Goal: Information Seeking & Learning: Learn about a topic

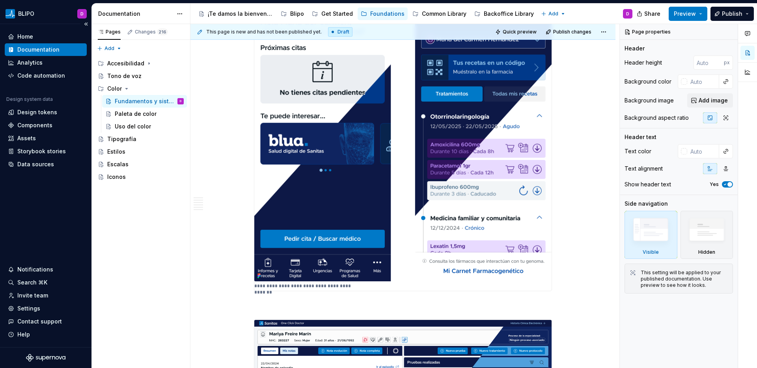
scroll to position [1318, 0]
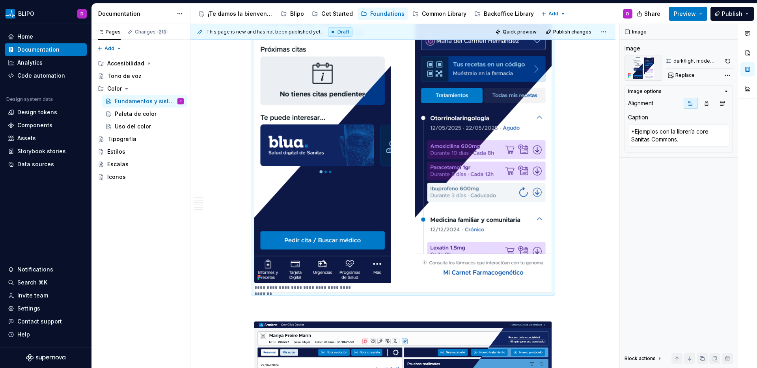
click at [352, 134] on img at bounding box center [402, 131] width 297 height 303
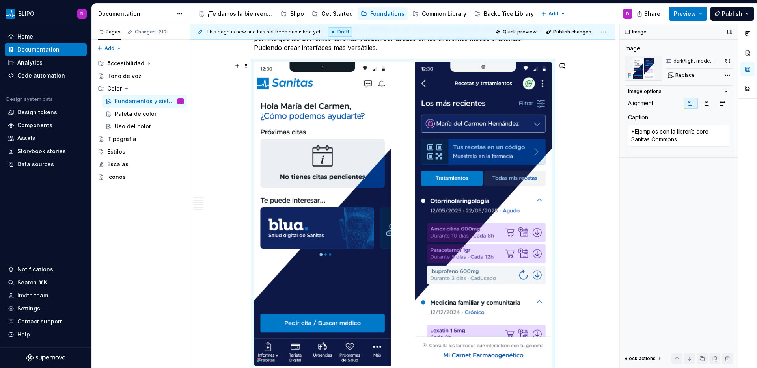
scroll to position [1234, 0]
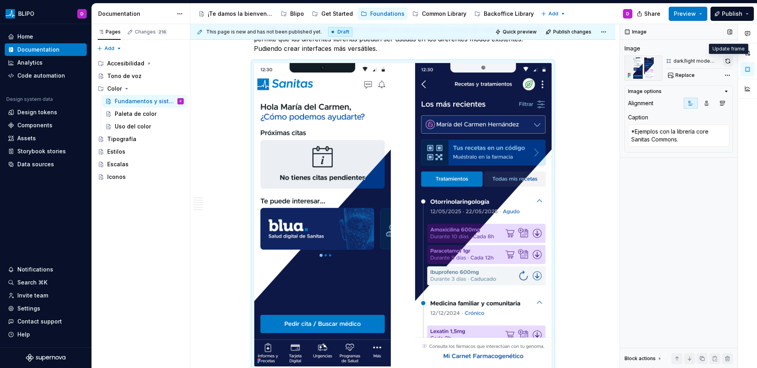
click at [596, 62] on button "button" at bounding box center [728, 61] width 10 height 11
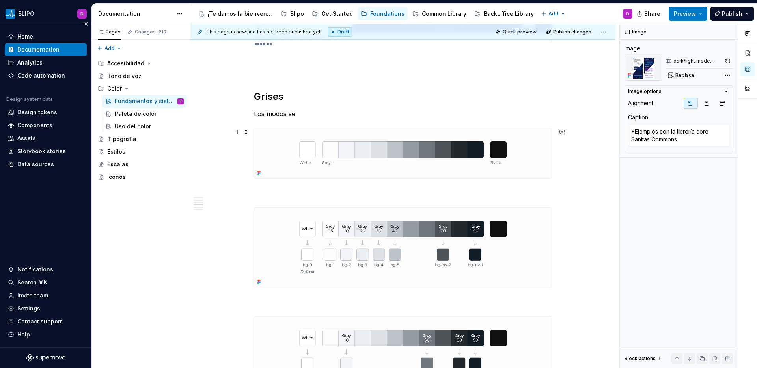
scroll to position [1818, 0]
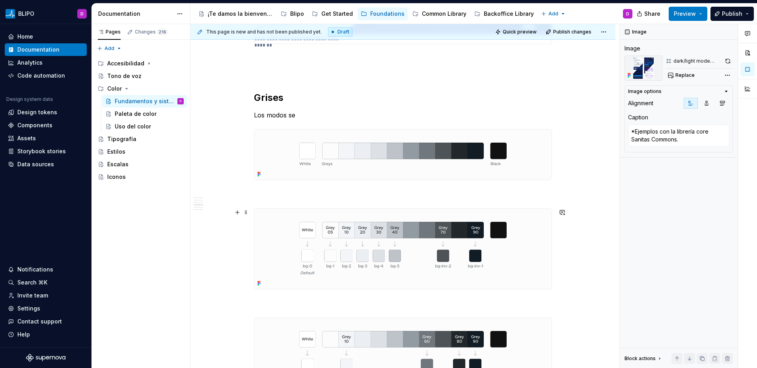
type textarea "*"
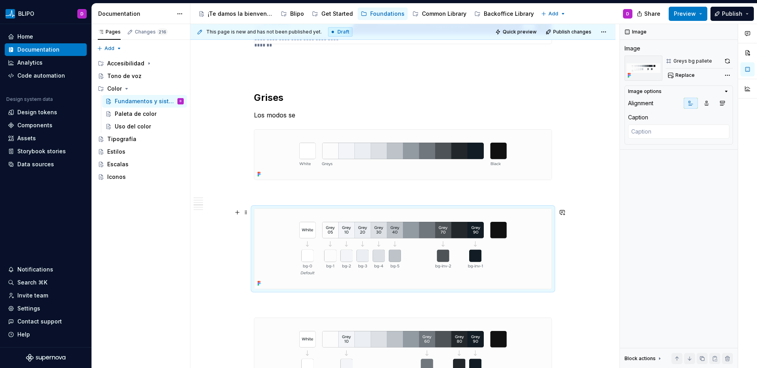
click at [414, 236] on img at bounding box center [402, 249] width 297 height 80
click at [596, 61] on button "button" at bounding box center [727, 61] width 11 height 11
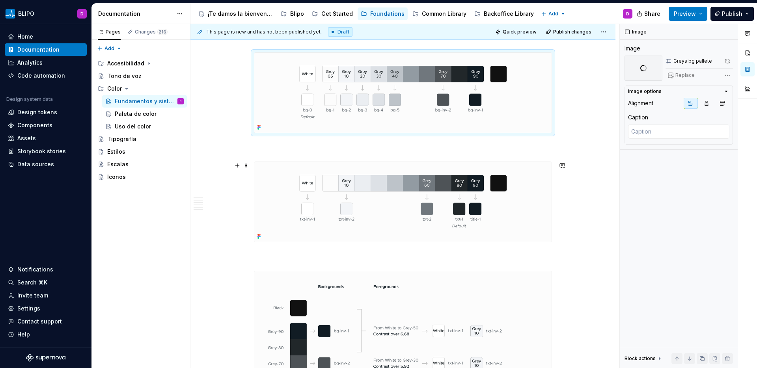
scroll to position [1989, 0]
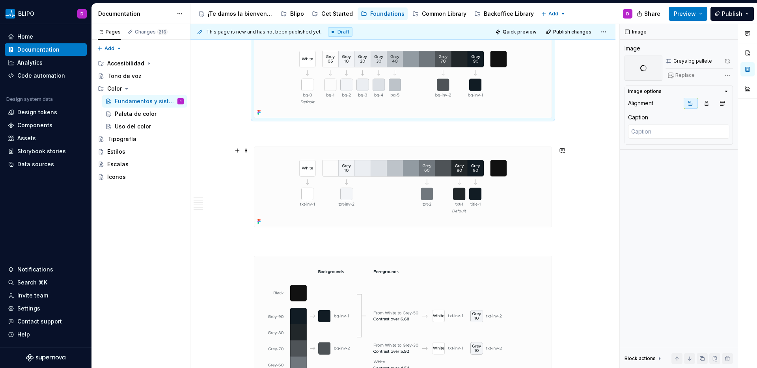
click at [490, 186] on img at bounding box center [402, 187] width 297 height 80
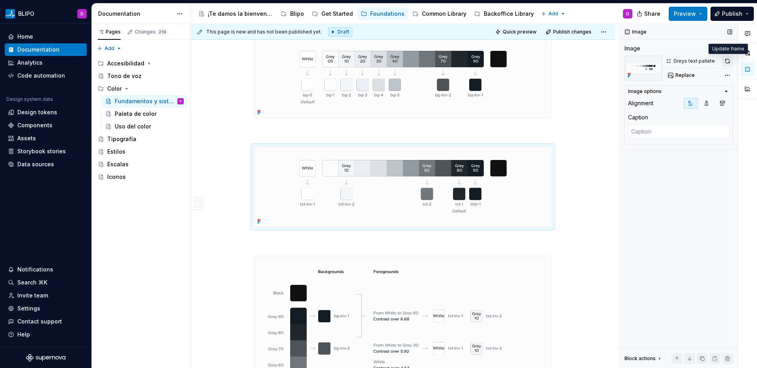
click at [596, 62] on button "button" at bounding box center [727, 61] width 11 height 11
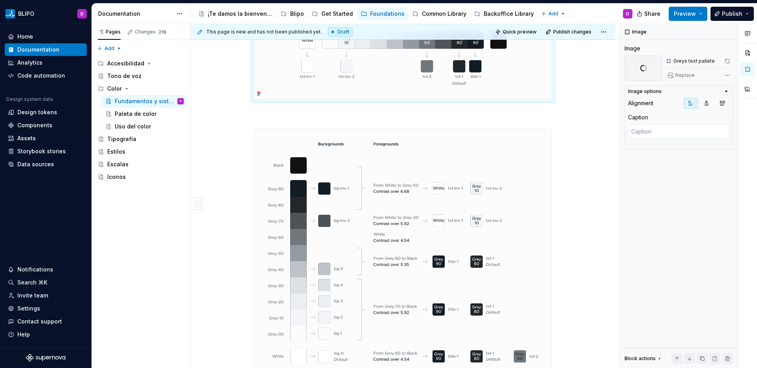
scroll to position [2246, 0]
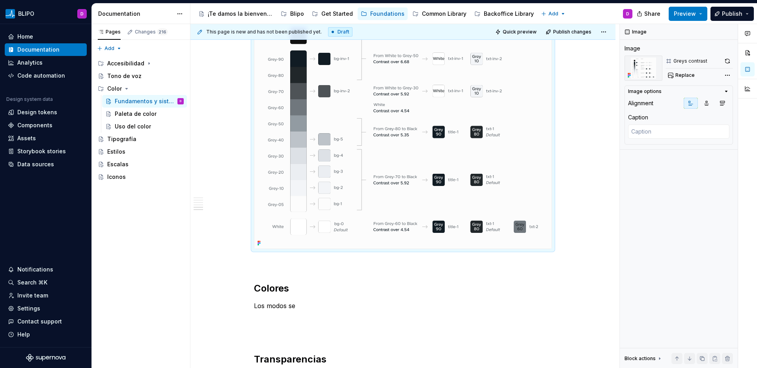
click at [450, 194] on img at bounding box center [402, 124] width 297 height 250
click at [596, 60] on button "button" at bounding box center [727, 61] width 11 height 11
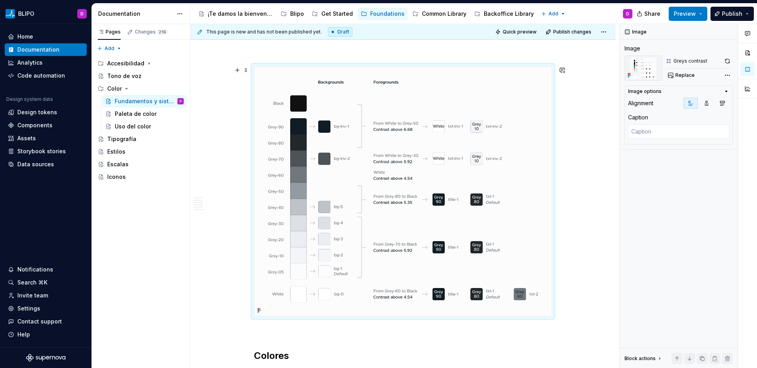
scroll to position [2237, 0]
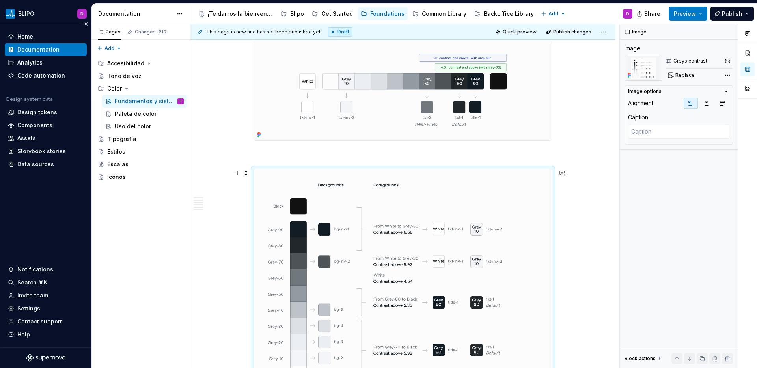
scroll to position [2101, 0]
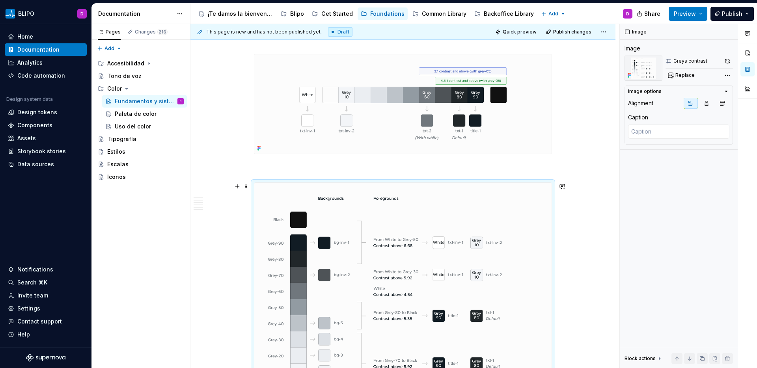
click at [463, 251] on img at bounding box center [402, 308] width 297 height 250
click at [596, 62] on button "button" at bounding box center [727, 61] width 11 height 11
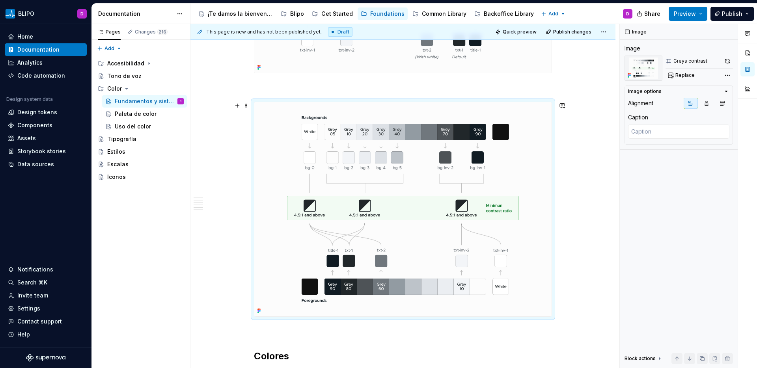
scroll to position [2189, 0]
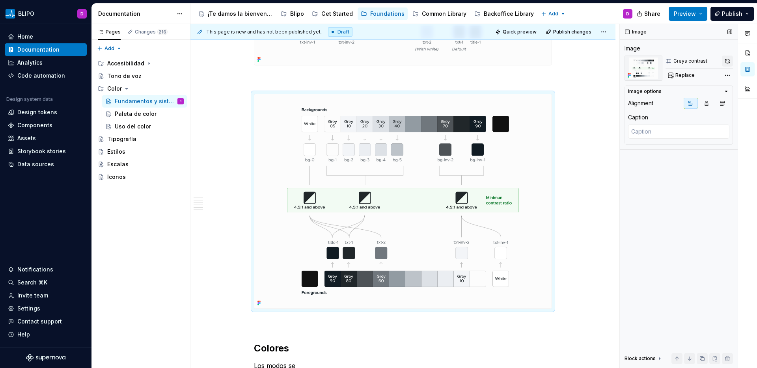
click at [596, 63] on button "button" at bounding box center [727, 61] width 11 height 11
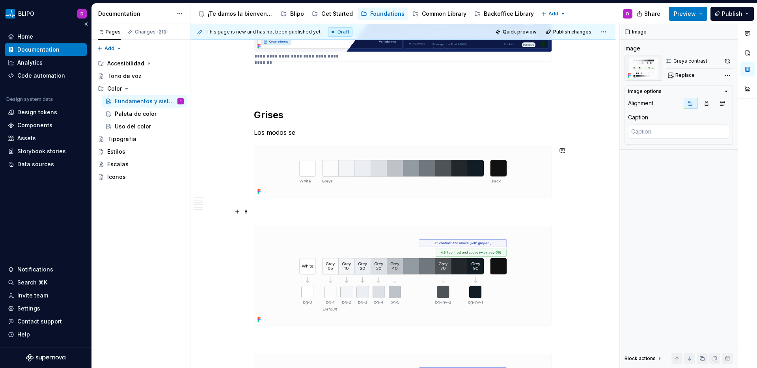
scroll to position [1813, 0]
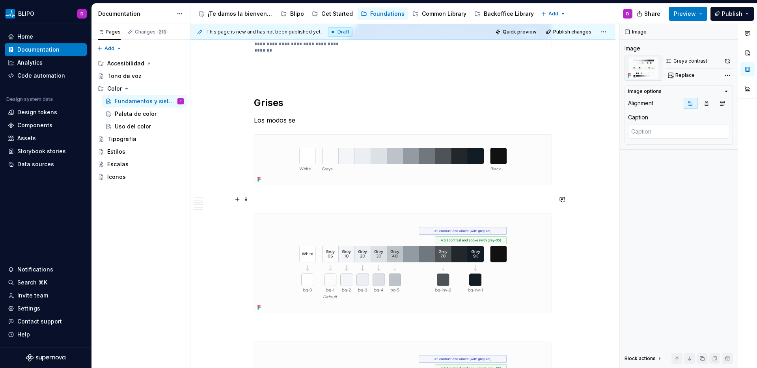
type textarea "*"
click at [274, 195] on p at bounding box center [403, 199] width 298 height 9
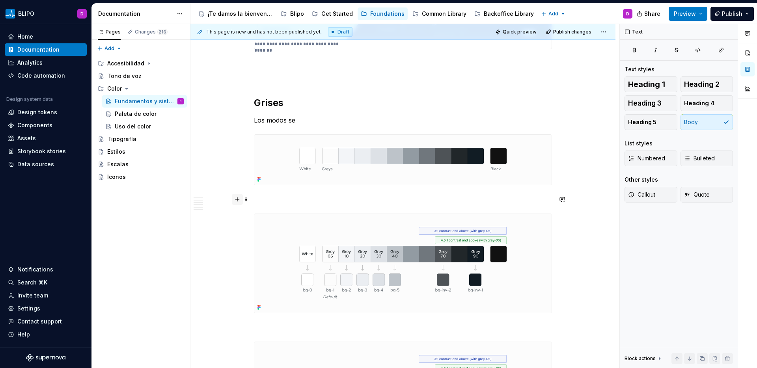
click at [236, 199] on button "button" at bounding box center [237, 199] width 11 height 11
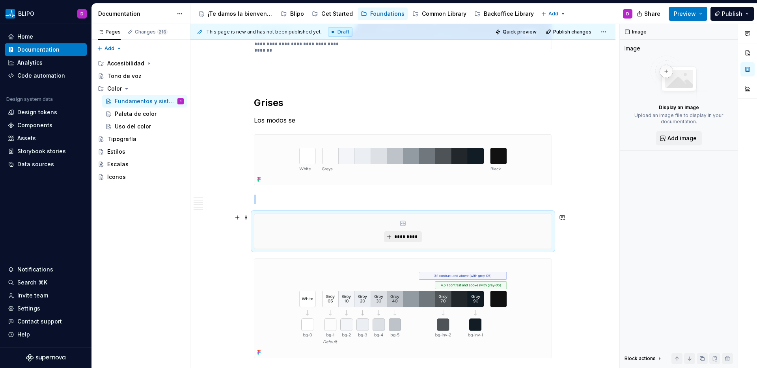
click at [401, 238] on span "*********" at bounding box center [406, 237] width 24 height 6
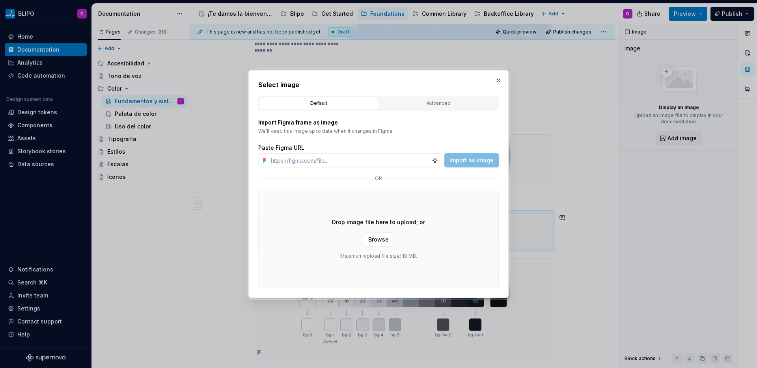
type textarea "*"
type input "[URL][DOMAIN_NAME]"
type textarea "*"
type input "[URL][DOMAIN_NAME]"
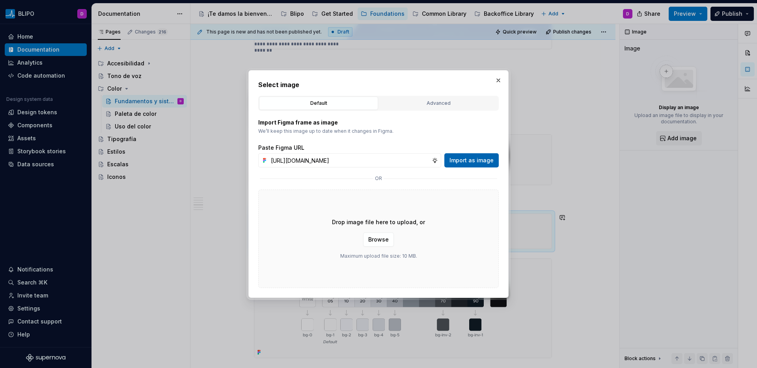
click at [471, 161] on span "Import as image" at bounding box center [471, 160] width 44 height 8
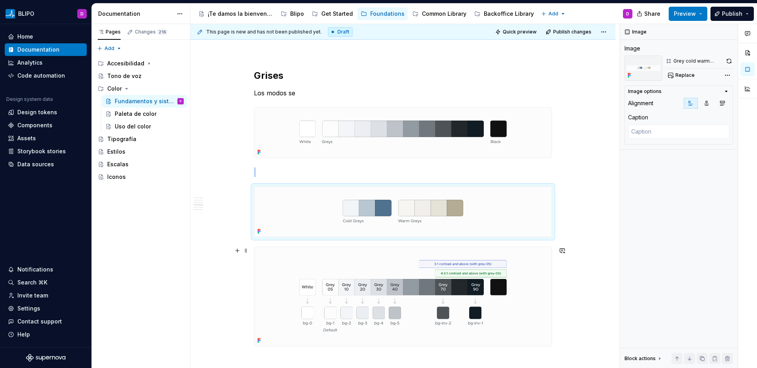
scroll to position [1836, 0]
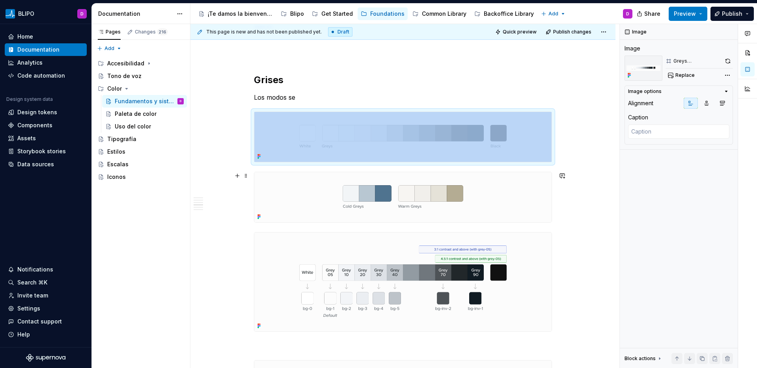
click at [515, 209] on img at bounding box center [402, 197] width 297 height 50
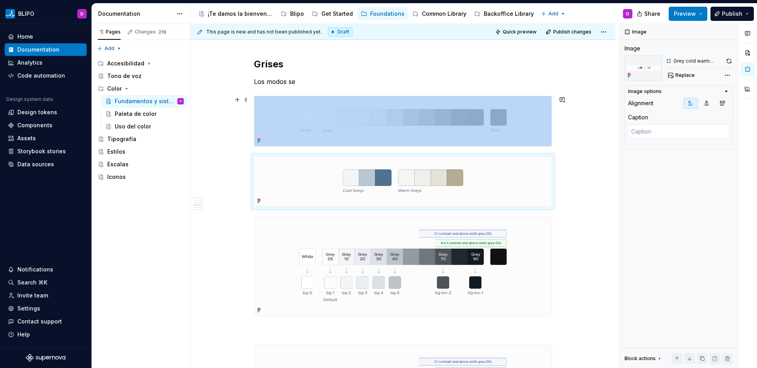
scroll to position [1805, 0]
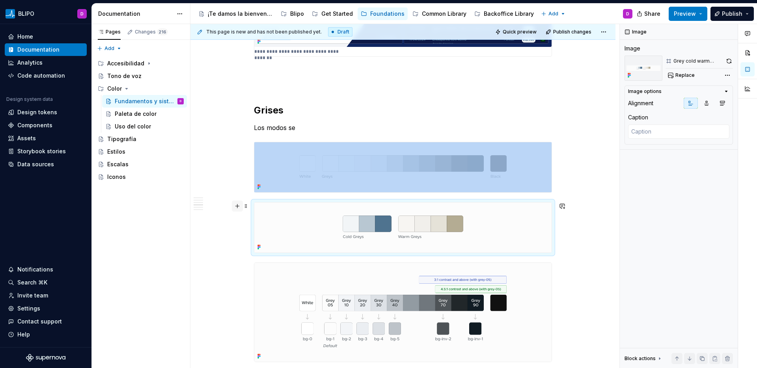
click at [238, 207] on button "button" at bounding box center [237, 206] width 11 height 11
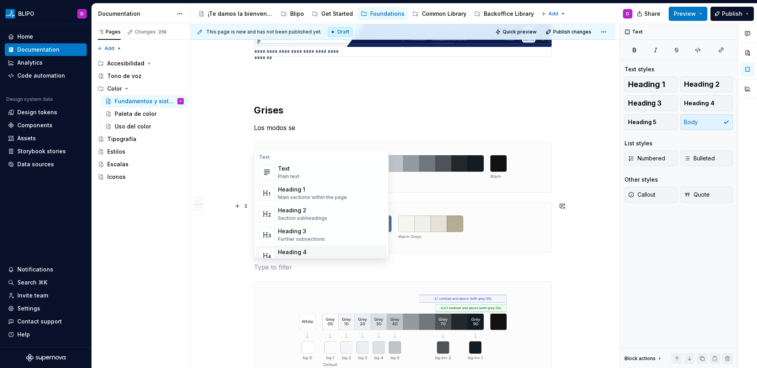
click at [380, 265] on p at bounding box center [403, 267] width 298 height 9
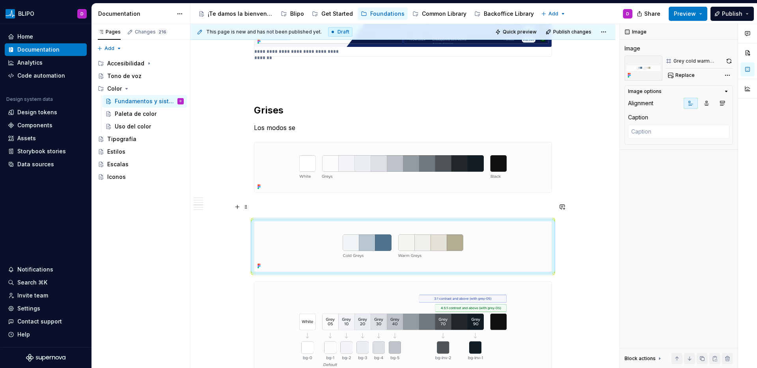
click at [279, 211] on p at bounding box center [403, 206] width 298 height 9
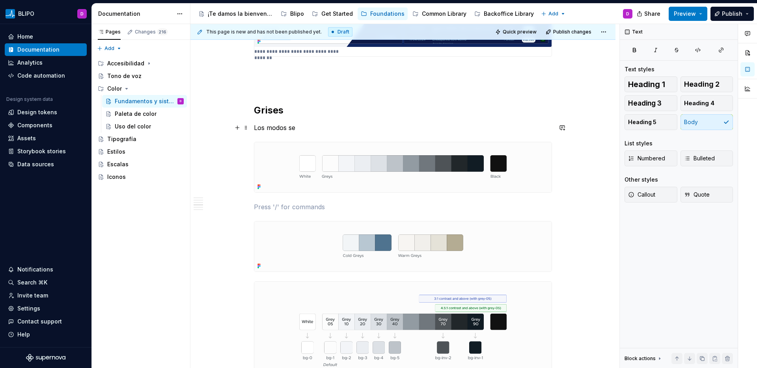
click at [272, 130] on p "Los modos se" at bounding box center [403, 127] width 298 height 9
click at [536, 128] on p "Blipo usa una escala de grises neutrales de 10 tonos (12 si incluimos el blanco…" at bounding box center [403, 127] width 298 height 9
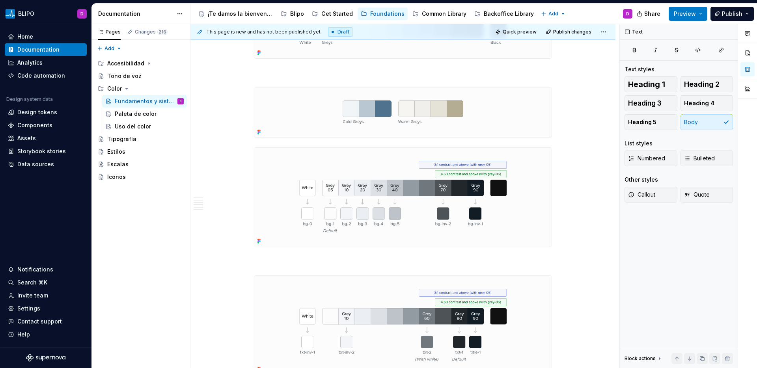
scroll to position [1950, 0]
click at [238, 151] on button "button" at bounding box center [237, 150] width 11 height 11
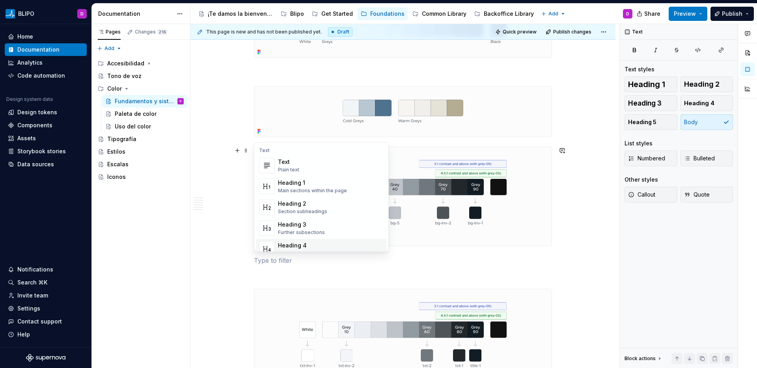
click at [309, 244] on div "Heading 4" at bounding box center [303, 246] width 51 height 8
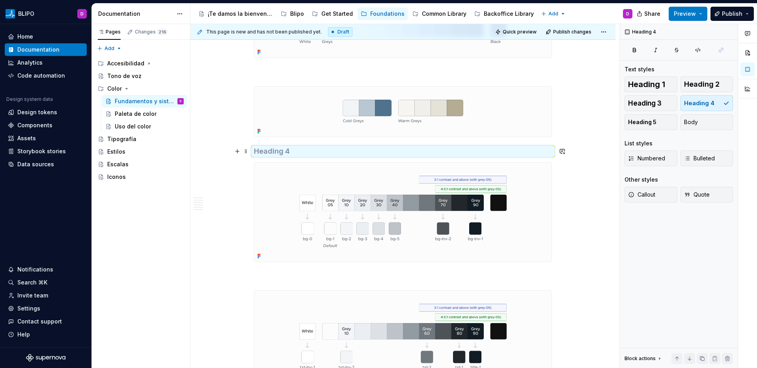
click at [274, 154] on h4 at bounding box center [403, 151] width 298 height 9
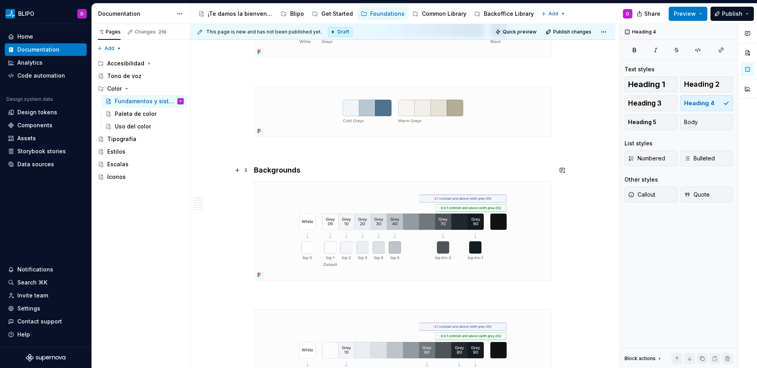
click at [319, 171] on h4 "Backgrounds" at bounding box center [403, 170] width 298 height 9
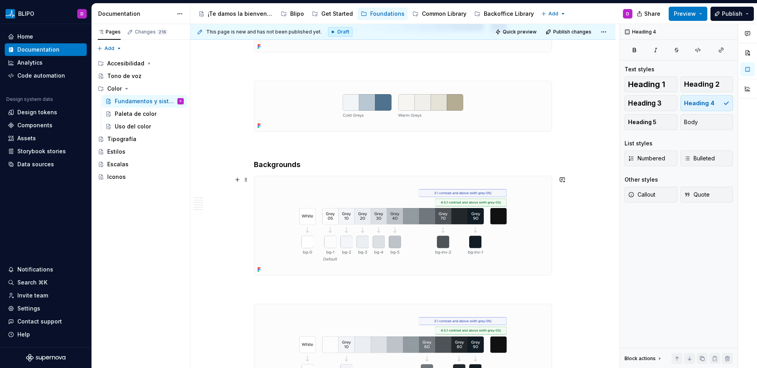
scroll to position [1967, 0]
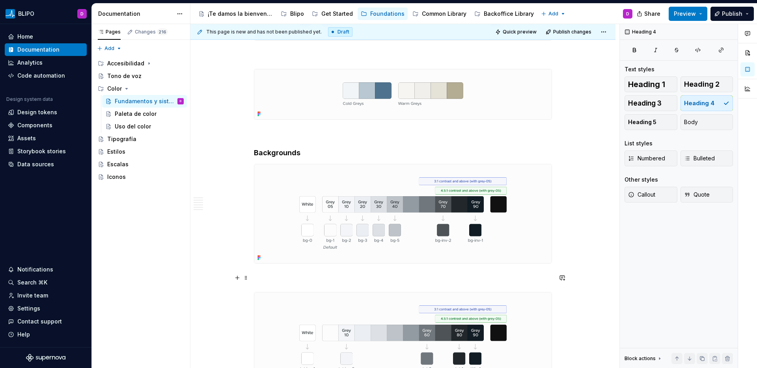
click at [272, 276] on p at bounding box center [403, 277] width 298 height 9
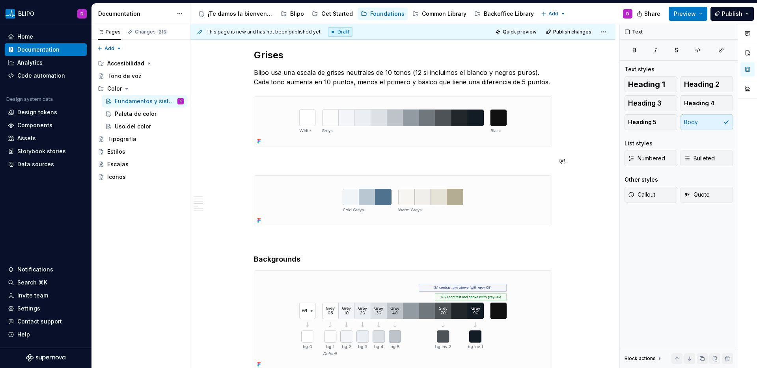
scroll to position [1849, 0]
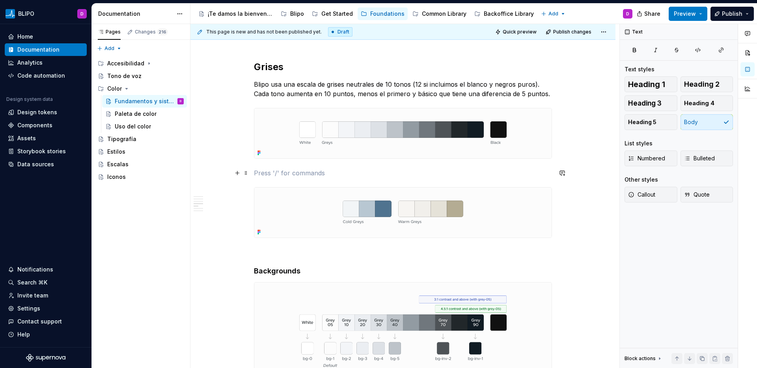
click at [286, 174] on p at bounding box center [403, 172] width 298 height 9
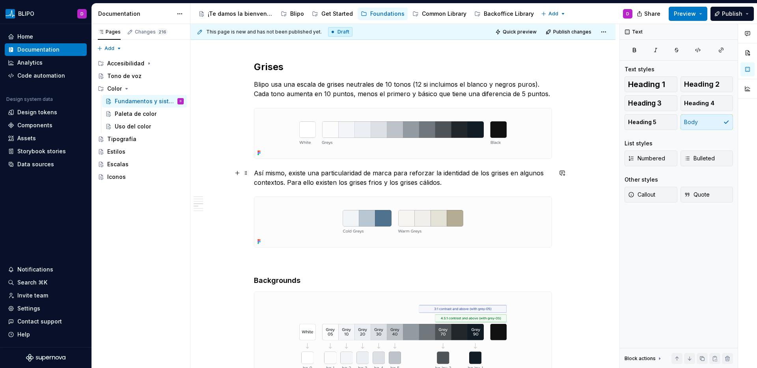
click at [382, 183] on p "Así mismo, existe una particularidad de marca para reforzar la identidad de los…" at bounding box center [403, 177] width 298 height 19
click at [537, 185] on p "Así mismo, existe una particularidad de marca para reforzar la identidad de los…" at bounding box center [403, 177] width 298 height 19
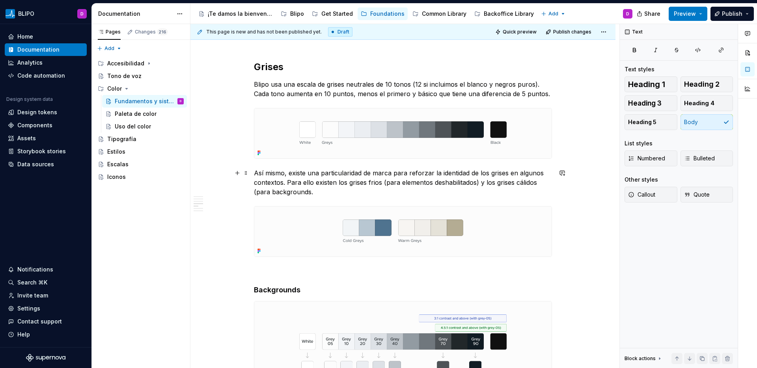
click at [412, 183] on p "Así mismo, existe una particularidad de marca para reforzar la identidad de los…" at bounding box center [403, 182] width 298 height 28
click at [353, 194] on p "Así mismo, existe una particularidad de marca para reforzar la identidad de los…" at bounding box center [403, 182] width 298 height 28
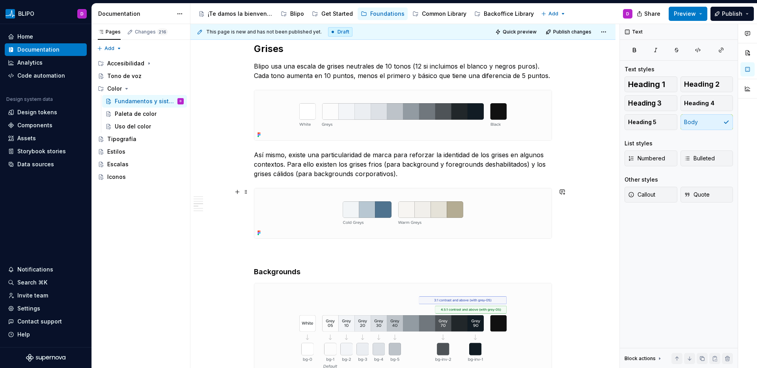
scroll to position [1866, 0]
click at [328, 67] on p "Blipo usa una escala de grises neutrales de 10 tonos (12 si incluimos el blanco…" at bounding box center [403, 71] width 298 height 19
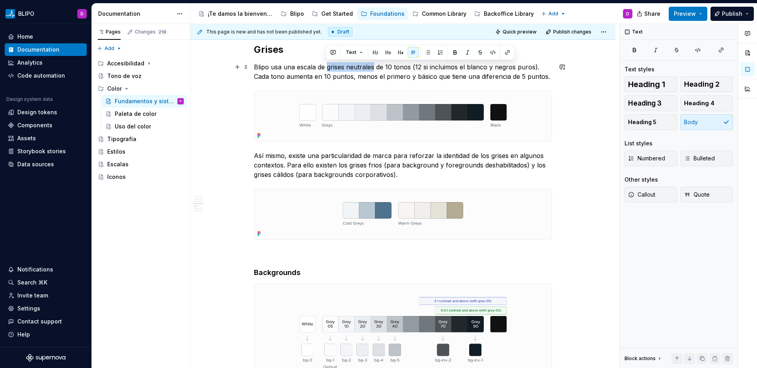
drag, startPoint x: 327, startPoint y: 69, endPoint x: 372, endPoint y: 69, distance: 45.3
click at [372, 69] on p "Blipo usa una escala de grises neutrales de 10 tonos (12 si incluimos el blanco…" at bounding box center [403, 71] width 298 height 19
click at [455, 53] on button "button" at bounding box center [454, 52] width 11 height 11
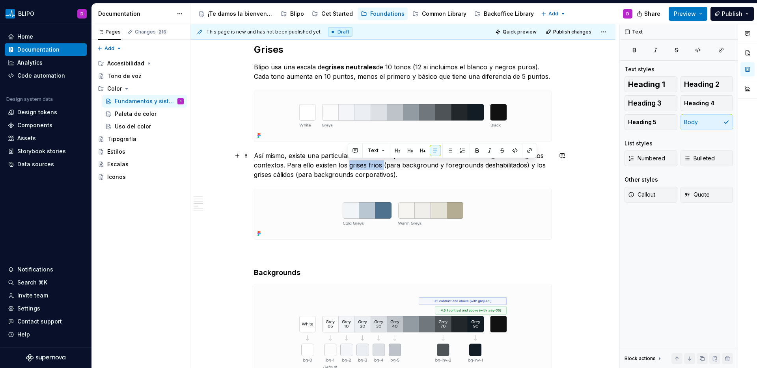
drag, startPoint x: 348, startPoint y: 166, endPoint x: 382, endPoint y: 167, distance: 34.3
click at [382, 167] on p "Así mismo, existe una particularidad de marca para reforzar la identidad de los…" at bounding box center [403, 165] width 298 height 28
click at [477, 149] on button "button" at bounding box center [476, 150] width 11 height 11
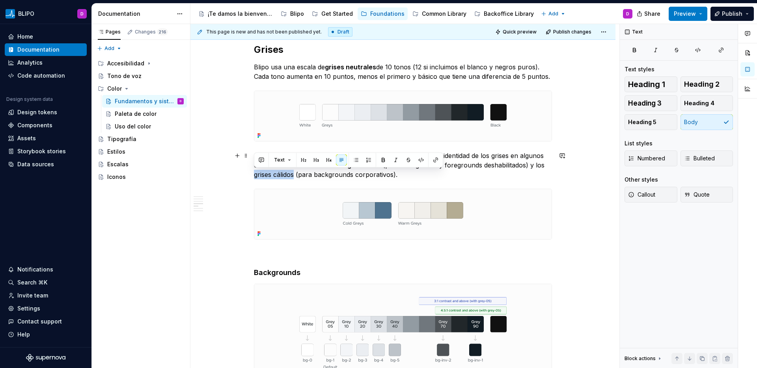
drag, startPoint x: 253, startPoint y: 177, endPoint x: 293, endPoint y: 177, distance: 39.8
click at [293, 177] on p "Así mismo, existe una particularidad de marca para reforzar la identidad de los…" at bounding box center [403, 165] width 298 height 28
click at [382, 160] on button "button" at bounding box center [383, 160] width 11 height 11
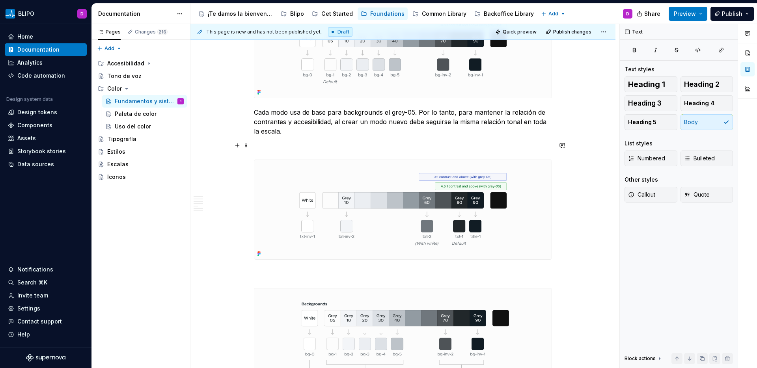
scroll to position [2153, 0]
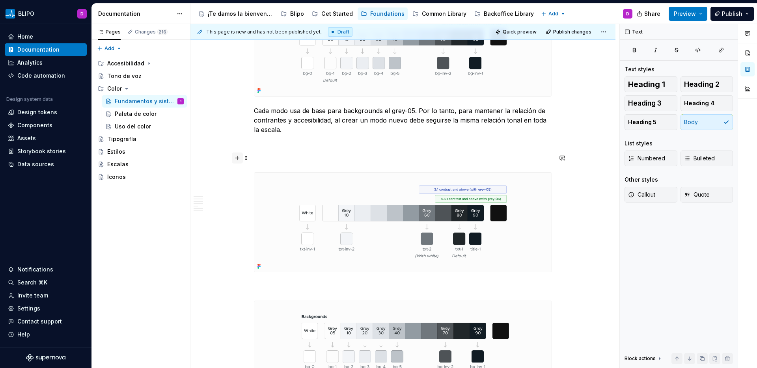
click at [237, 159] on button "button" at bounding box center [237, 158] width 11 height 11
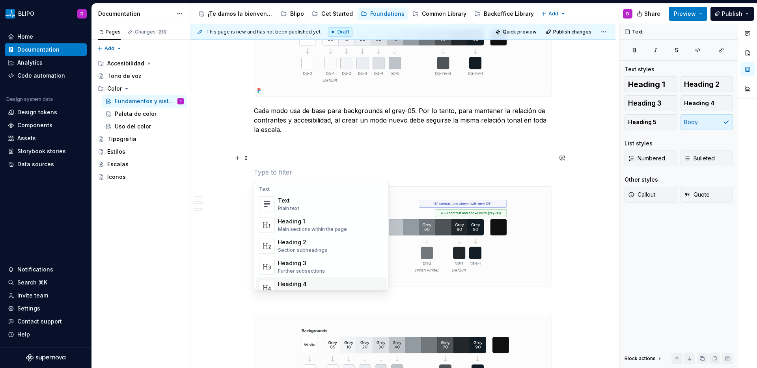
scroll to position [2, 0]
click at [294, 284] on div "Heading 4" at bounding box center [303, 283] width 51 height 8
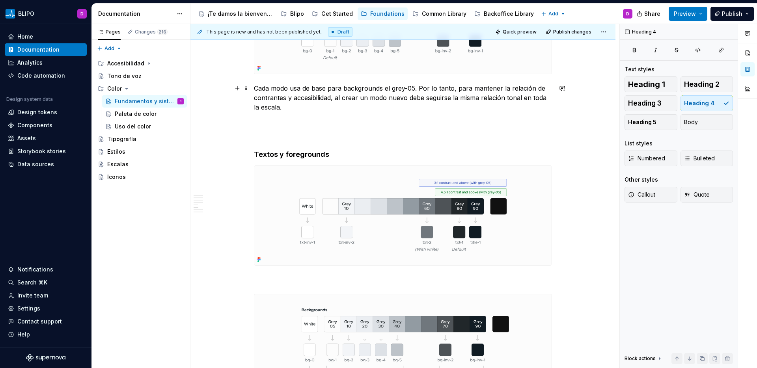
scroll to position [2199, 0]
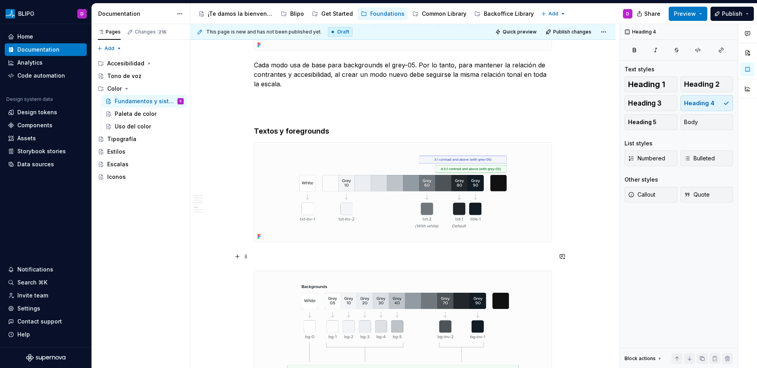
click at [277, 253] on p at bounding box center [403, 256] width 298 height 9
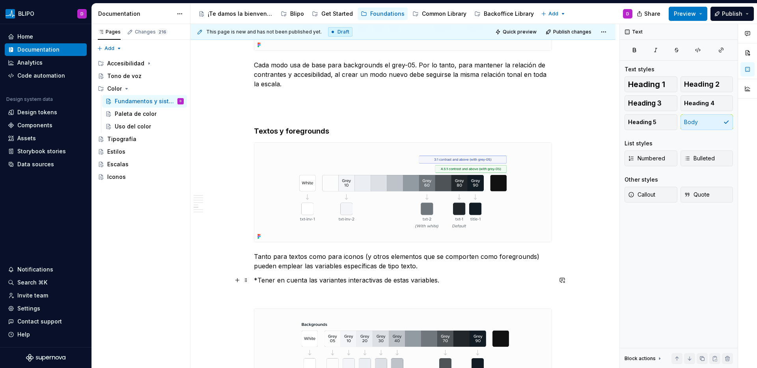
click at [296, 281] on p "*Tener en cuenta las variantes interactivas de estas variables." at bounding box center [403, 280] width 298 height 9
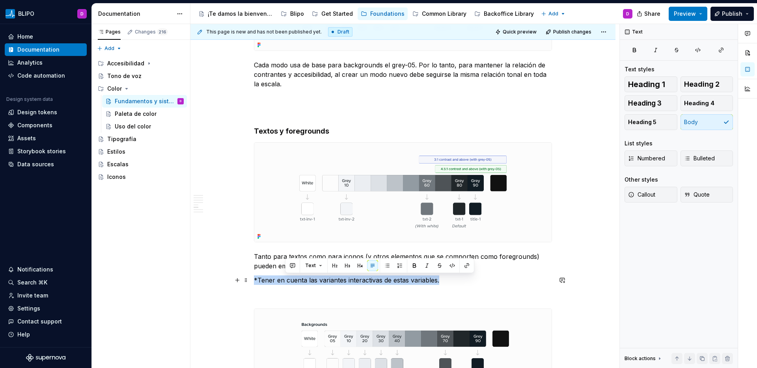
click at [296, 281] on p "*Tener en cuenta las variantes interactivas de estas variables." at bounding box center [403, 280] width 298 height 9
click at [397, 268] on button "button" at bounding box center [395, 265] width 11 height 11
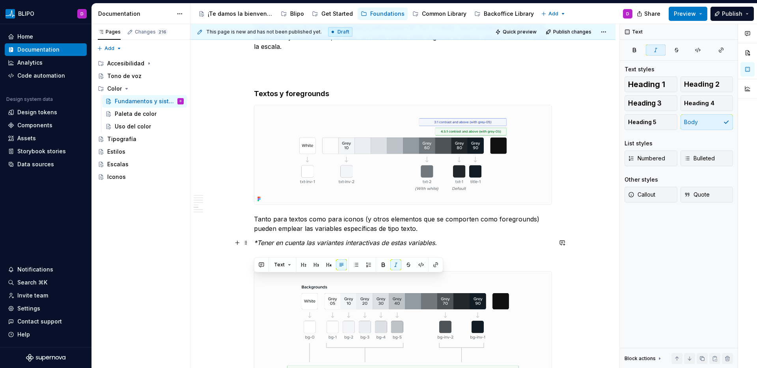
scroll to position [2245, 0]
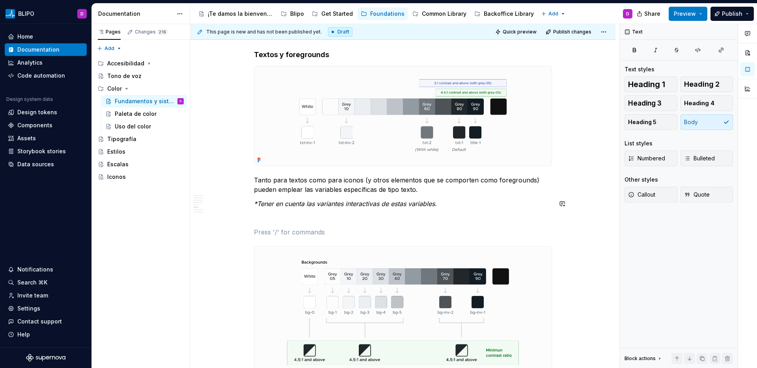
scroll to position [2294, 0]
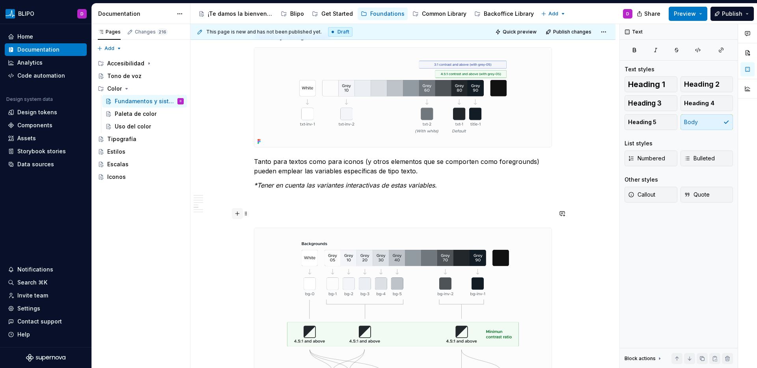
click at [239, 216] on button "button" at bounding box center [237, 213] width 11 height 11
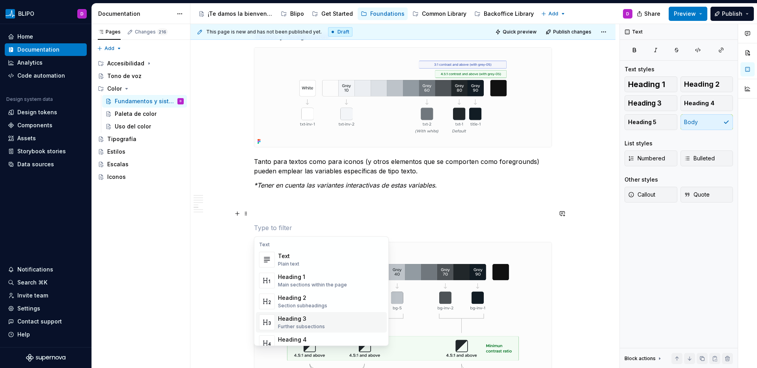
scroll to position [2, 0]
click at [301, 291] on div "Heading 4" at bounding box center [303, 338] width 51 height 8
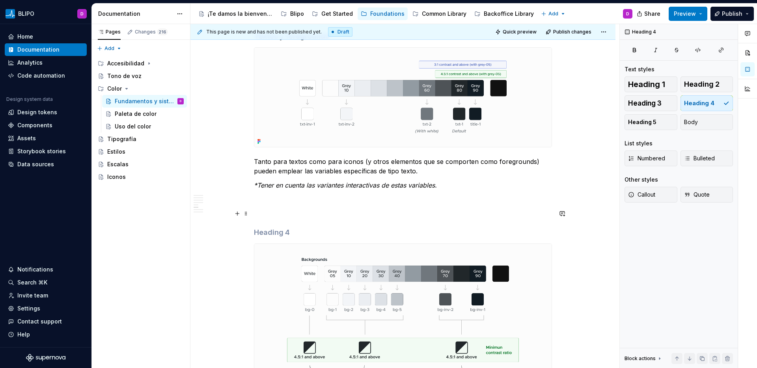
click at [265, 216] on p at bounding box center [403, 213] width 298 height 9
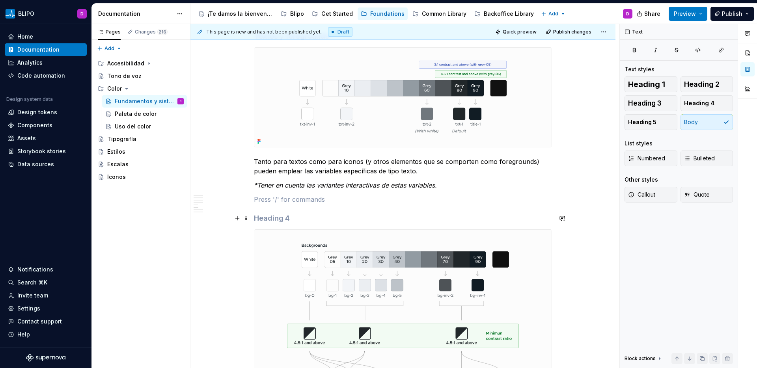
click at [265, 217] on h4 at bounding box center [403, 218] width 298 height 9
click at [300, 220] on h4 "Contrastes de grises" at bounding box center [403, 218] width 298 height 9
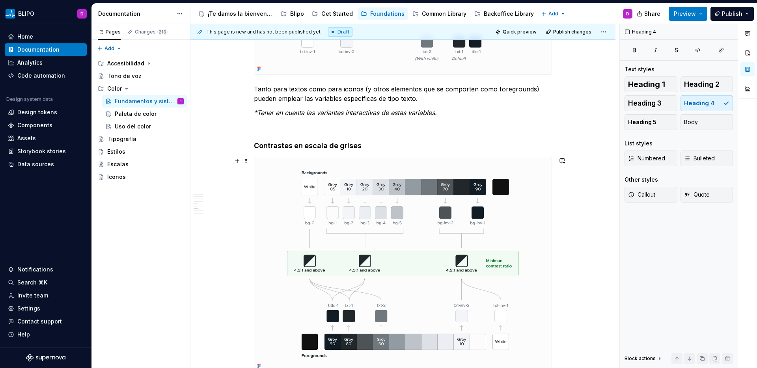
scroll to position [2512, 0]
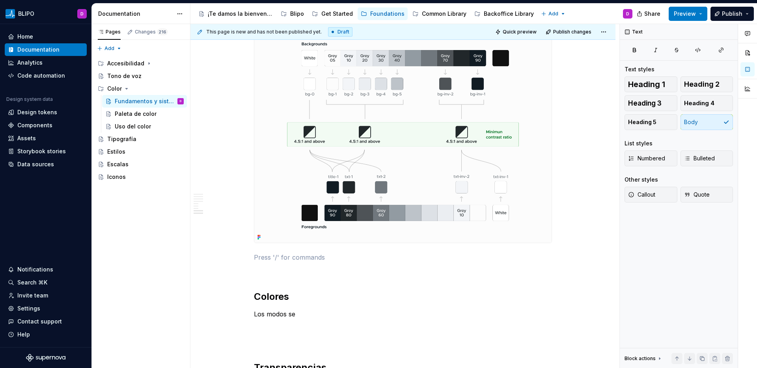
scroll to position [2517, 0]
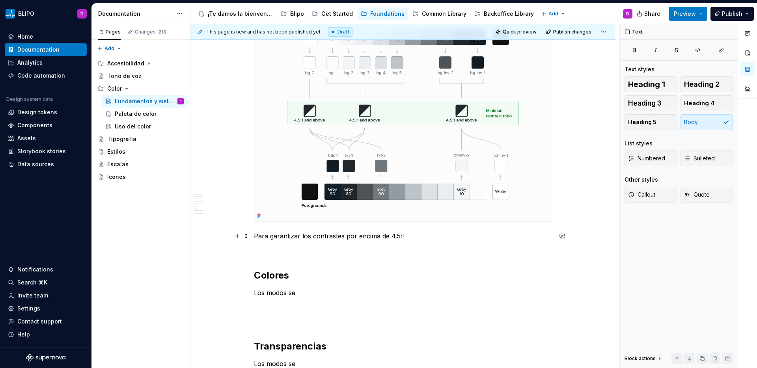
click at [406, 239] on p "Para garantizar los contrastes por encima de 4.5:!" at bounding box center [403, 235] width 298 height 9
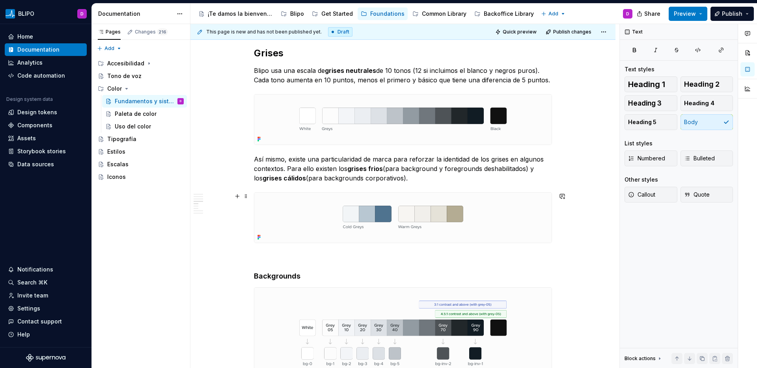
scroll to position [1879, 0]
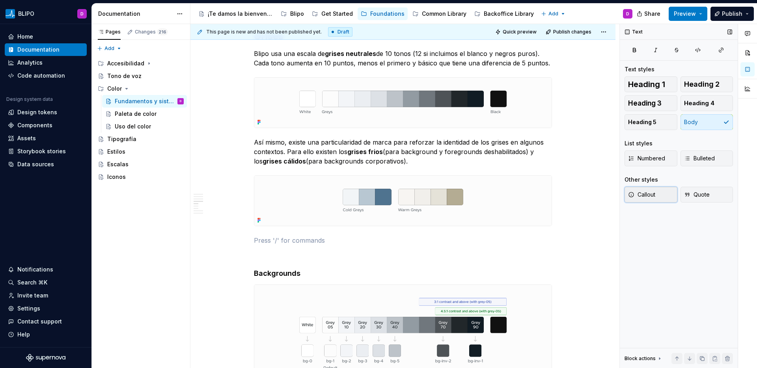
click at [596, 196] on span "Callout" at bounding box center [641, 195] width 27 height 8
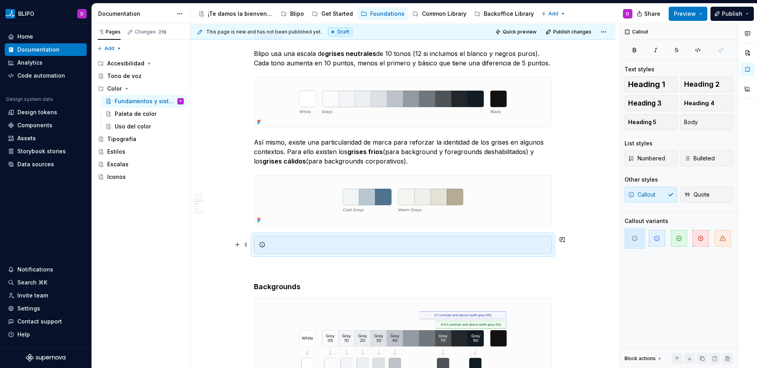
click at [379, 248] on div at bounding box center [407, 245] width 278 height 8
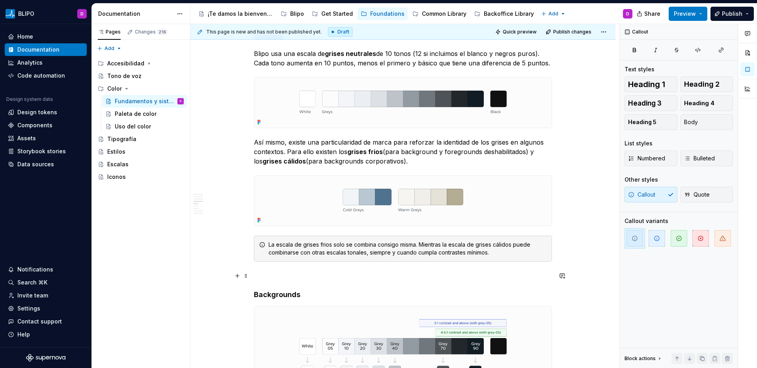
click at [499, 276] on p at bounding box center [403, 275] width 298 height 9
click at [509, 257] on div "La escala de grises frios solo se combina consigo misma. Mientras la escala de …" at bounding box center [403, 249] width 298 height 26
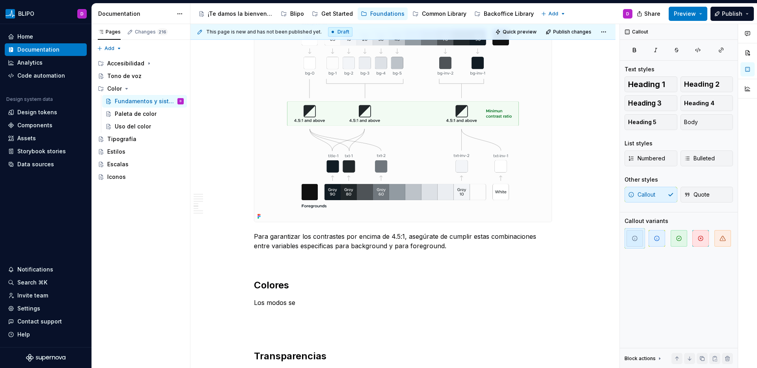
scroll to position [2556, 0]
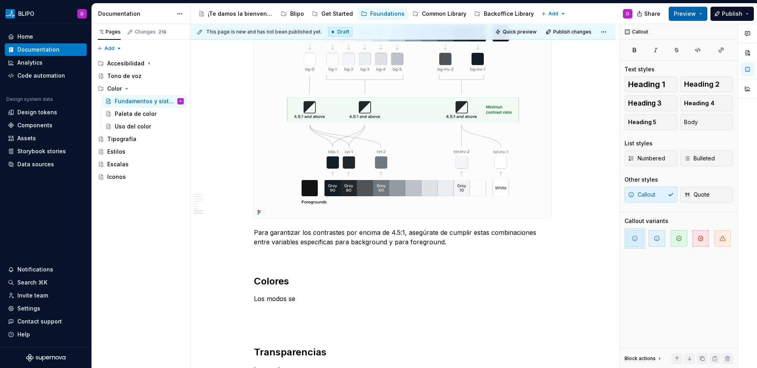
click at [596, 14] on span "Preview" at bounding box center [685, 14] width 22 height 8
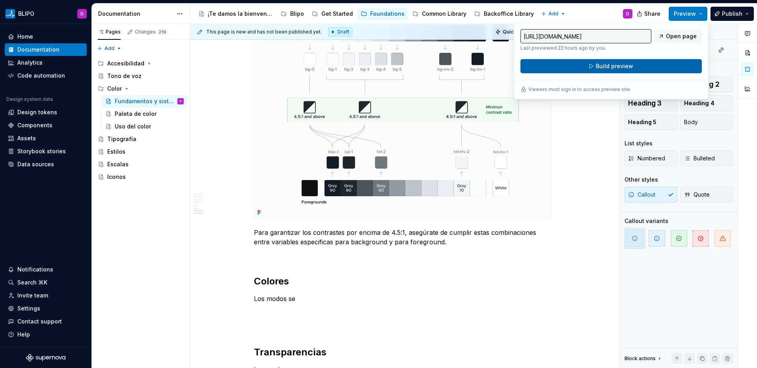
click at [596, 67] on span "Build preview" at bounding box center [614, 66] width 37 height 8
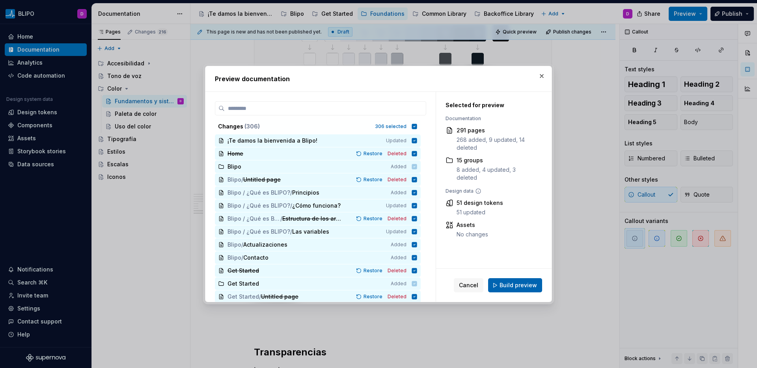
click at [521, 286] on span "Build preview" at bounding box center [517, 285] width 37 height 8
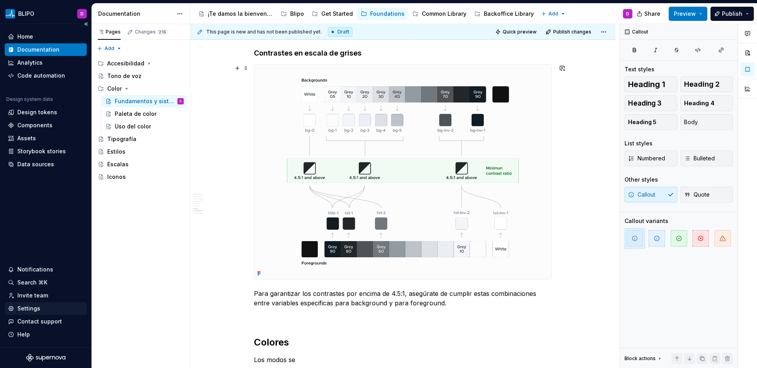
scroll to position [2491, 0]
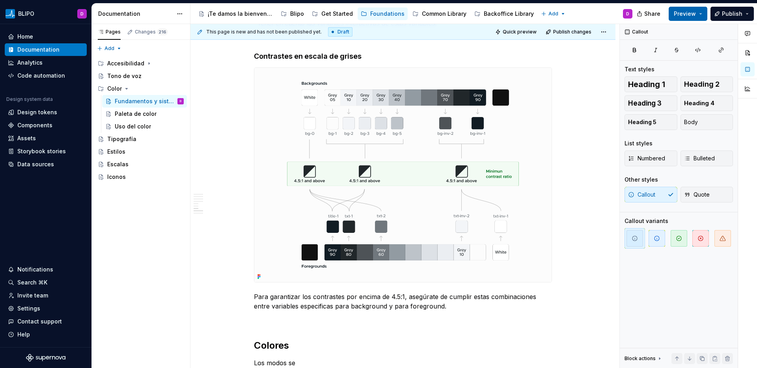
click at [596, 15] on span "Preview" at bounding box center [685, 14] width 22 height 8
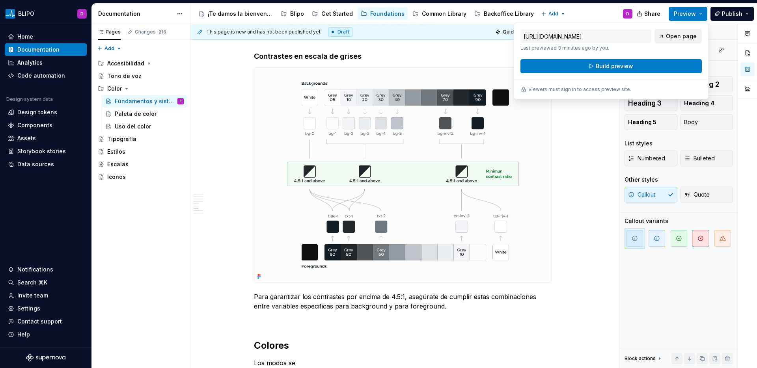
click at [596, 37] on span "Open page" at bounding box center [681, 36] width 31 height 8
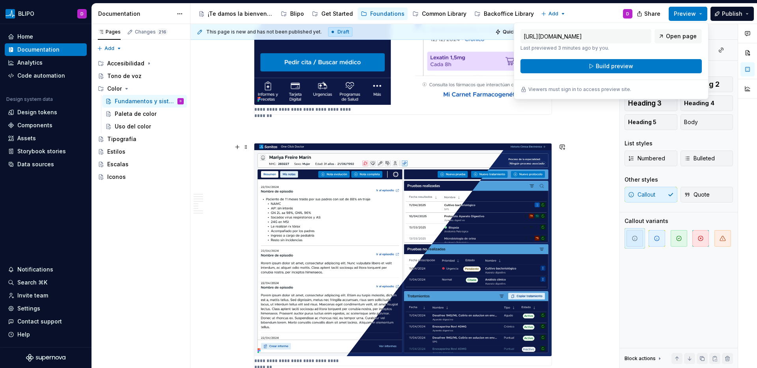
scroll to position [1401, 0]
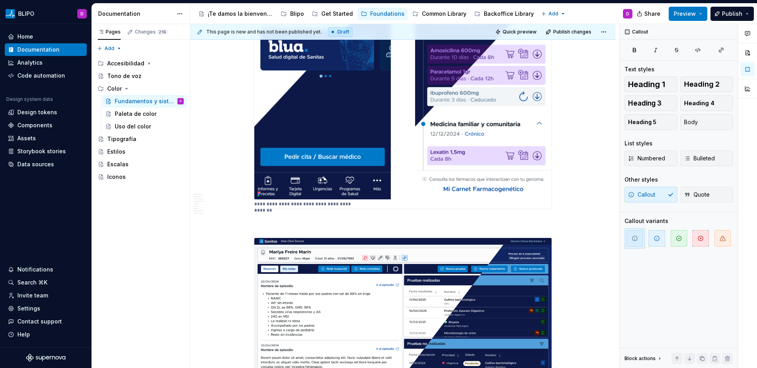
click at [578, 167] on div "La vocación escalable y multi-marca de Blipo como sistema de diseño provoca que…" at bounding box center [402, 190] width 425 height 2915
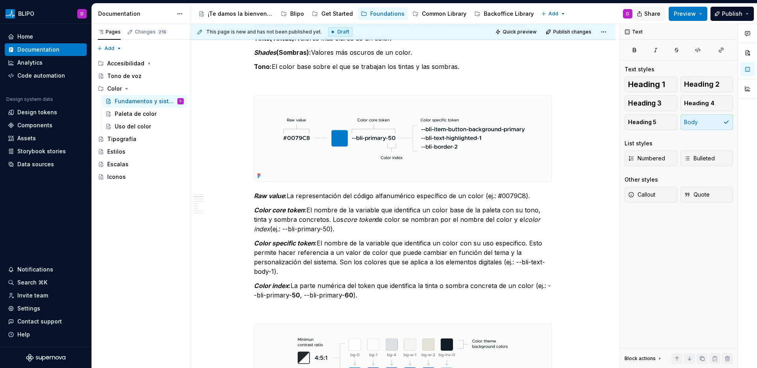
scroll to position [626, 0]
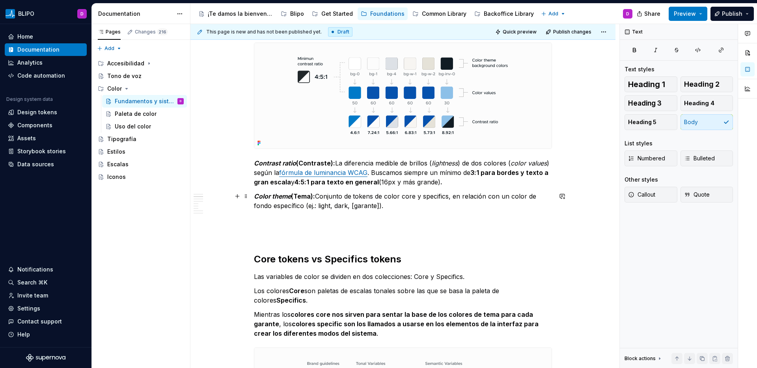
click at [444, 209] on p "Color theme (Tema): Conjunto de tokens de color core y specifics, en relación c…" at bounding box center [403, 201] width 298 height 19
click at [442, 194] on p "Color theme (Tema): Conjunto de tokens de color core y specifics, en relación c…" at bounding box center [403, 201] width 298 height 19
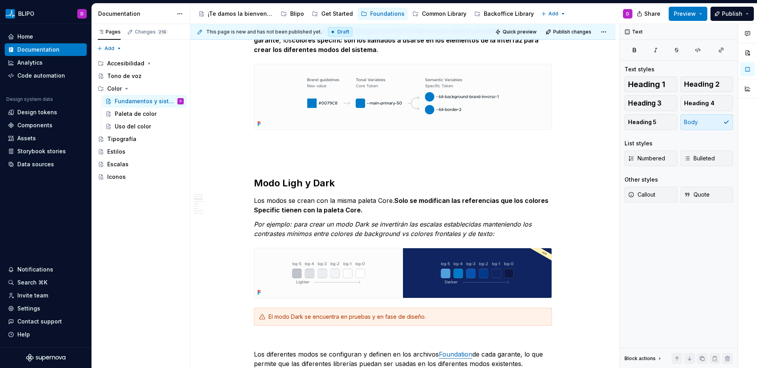
scroll to position [911, 0]
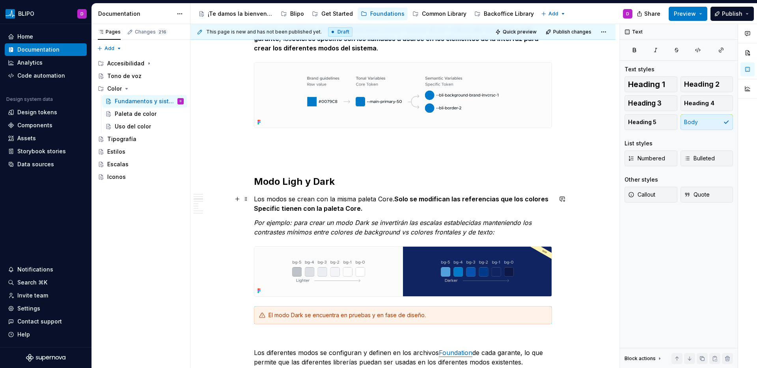
click at [267, 209] on strong "Solo se modifican las referencias que los colores Specific tienen con la paleta…" at bounding box center [402, 203] width 296 height 17
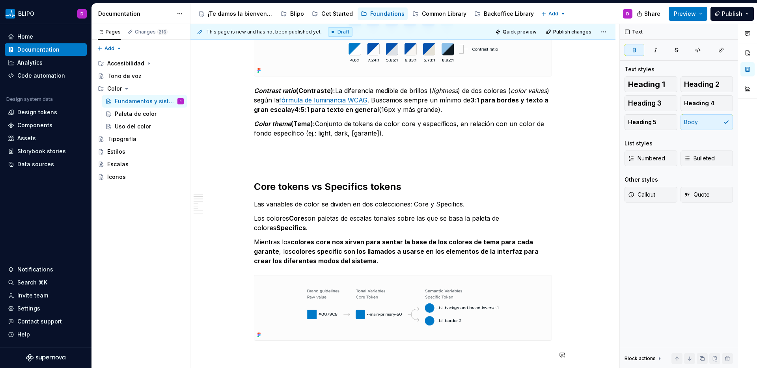
scroll to position [697, 0]
click at [328, 252] on strong "colores specific son los llamados a usarse en los elementos de la interfaz para…" at bounding box center [397, 256] width 286 height 17
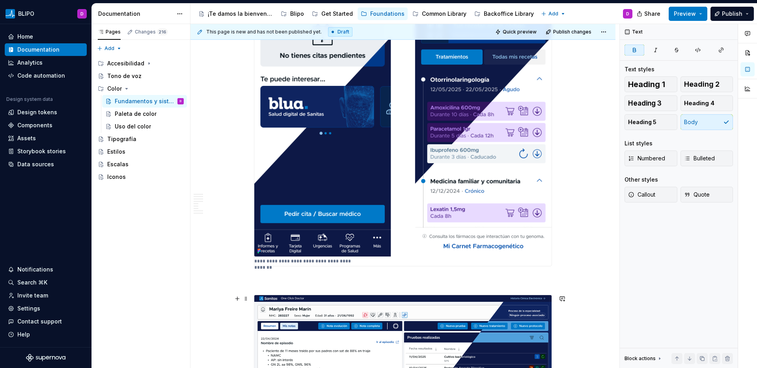
scroll to position [1288, 0]
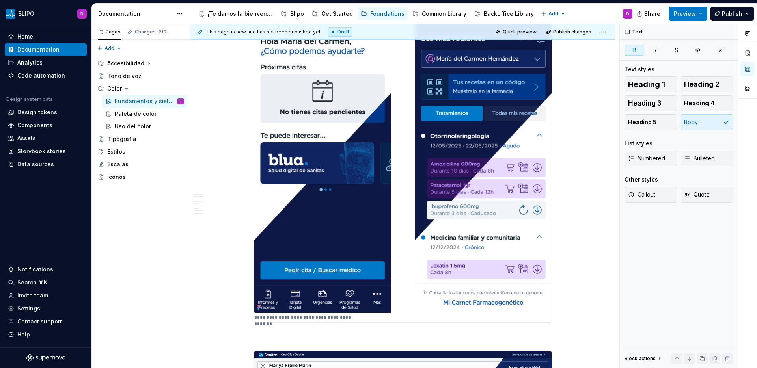
click at [438, 197] on img at bounding box center [402, 160] width 297 height 303
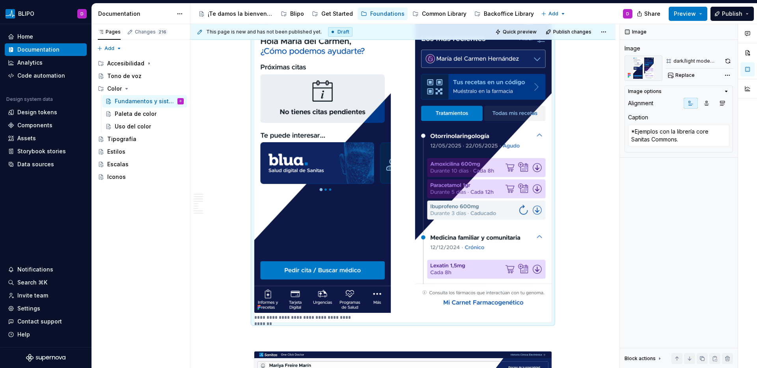
click at [471, 178] on img at bounding box center [402, 160] width 297 height 303
click at [596, 60] on button "button" at bounding box center [728, 61] width 10 height 11
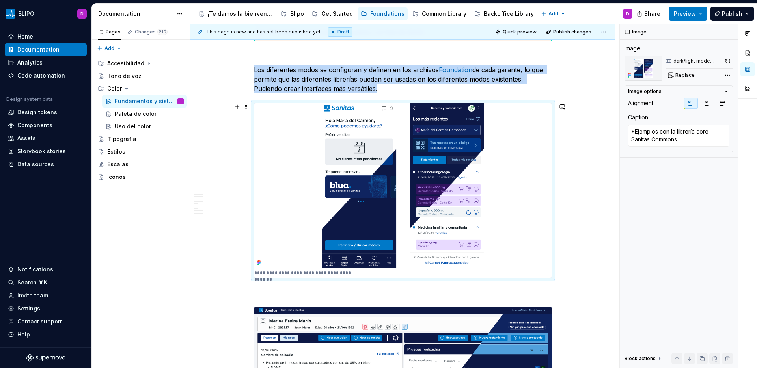
scroll to position [1190, 0]
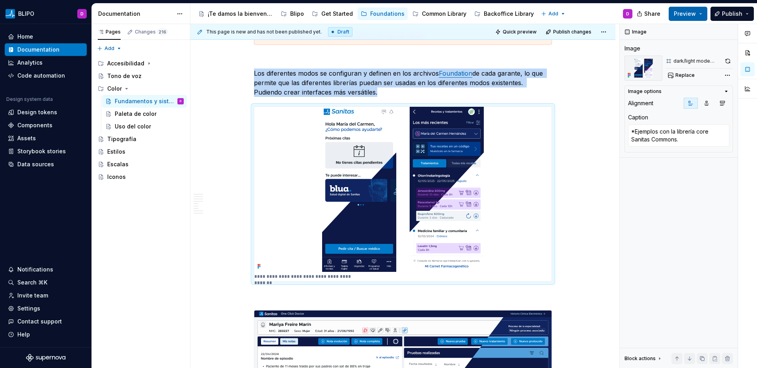
click at [596, 15] on span "Preview" at bounding box center [685, 14] width 22 height 8
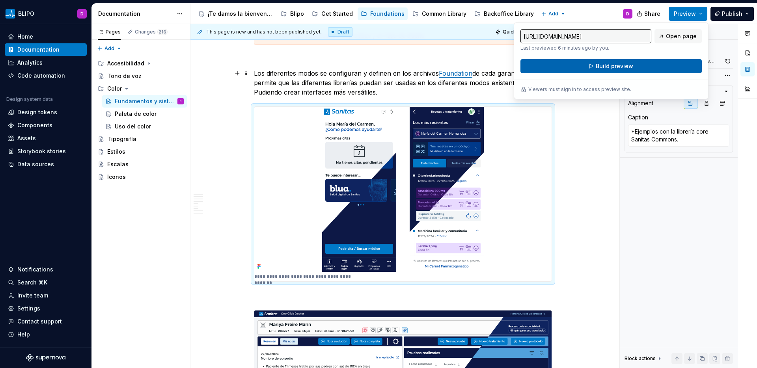
click at [596, 69] on span "Build preview" at bounding box center [614, 66] width 37 height 8
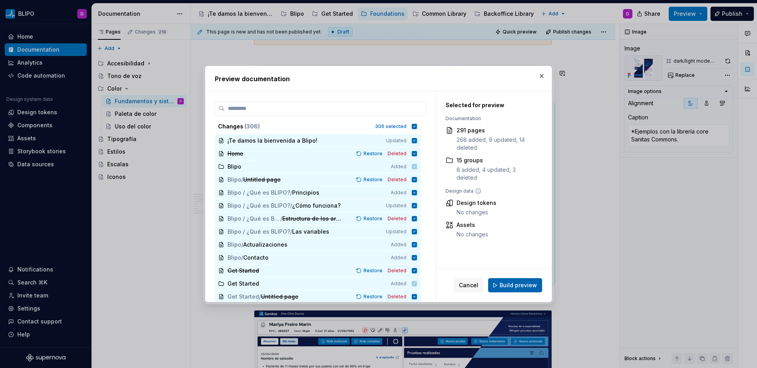
click at [513, 288] on span "Build preview" at bounding box center [517, 285] width 37 height 8
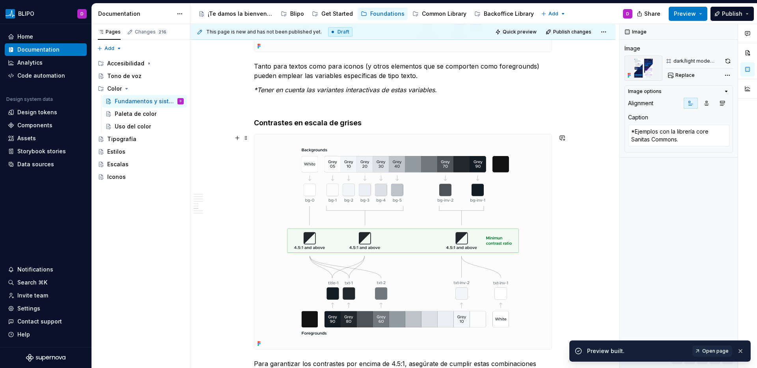
scroll to position [2281, 0]
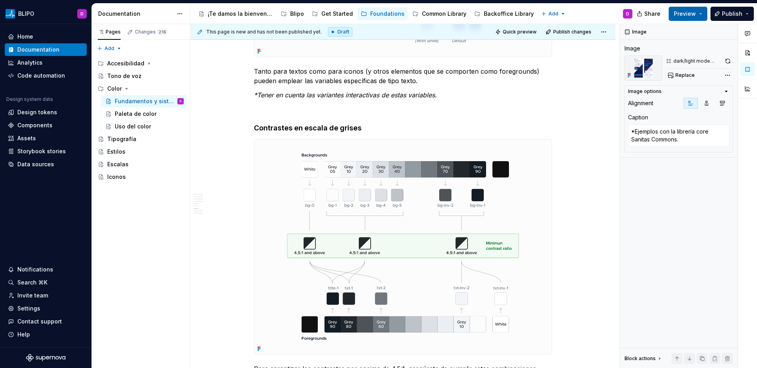
click at [596, 16] on button "Preview" at bounding box center [688, 14] width 39 height 14
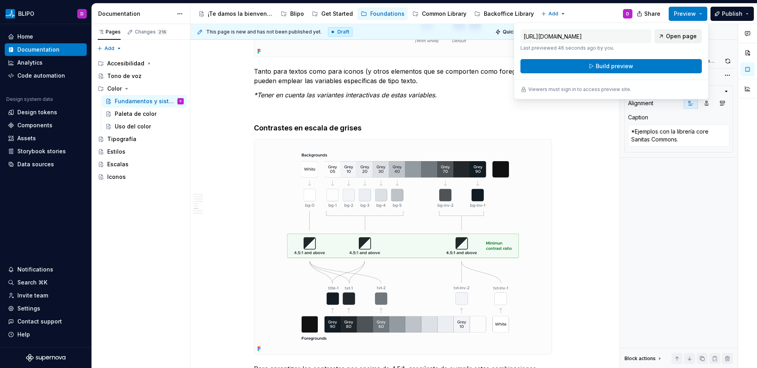
click at [596, 39] on span "Open page" at bounding box center [681, 36] width 31 height 8
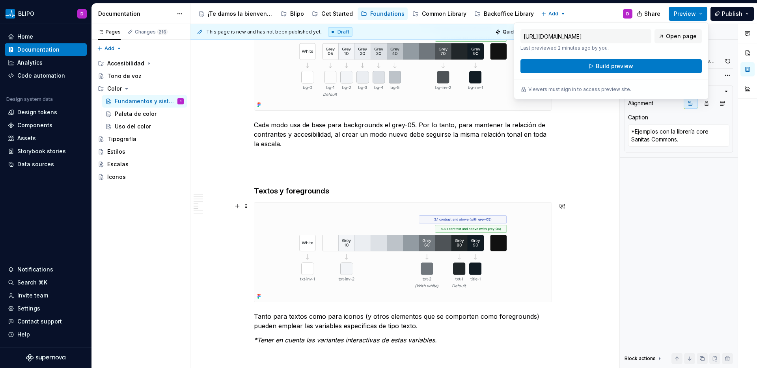
scroll to position [1988, 0]
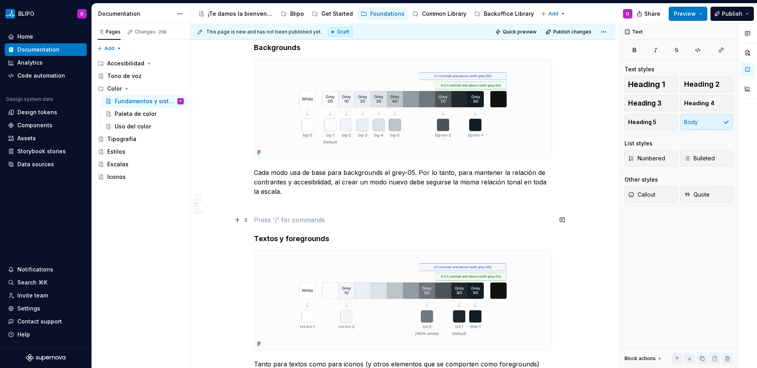
click at [259, 216] on p at bounding box center [403, 219] width 298 height 9
click at [261, 205] on p at bounding box center [403, 205] width 298 height 9
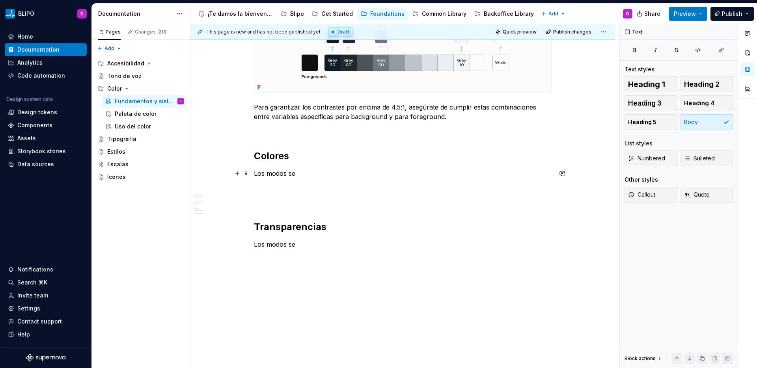
scroll to position [2529, 0]
click at [352, 177] on p "Los modos se" at bounding box center [403, 172] width 298 height 9
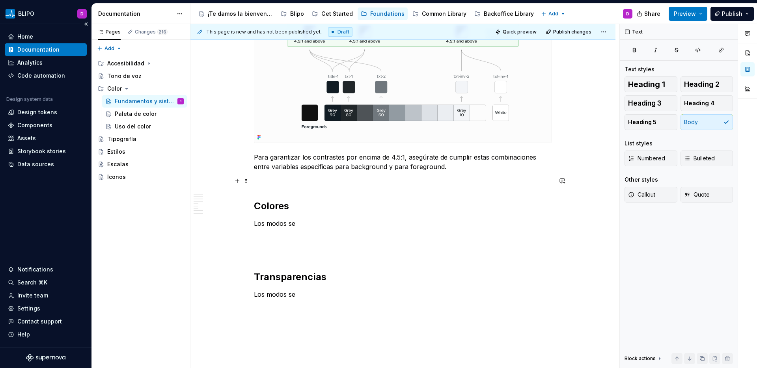
scroll to position [2479, 0]
click at [293, 222] on p "Los modos se" at bounding box center [403, 222] width 298 height 9
click at [282, 224] on p "Los modos se" at bounding box center [403, 222] width 298 height 9
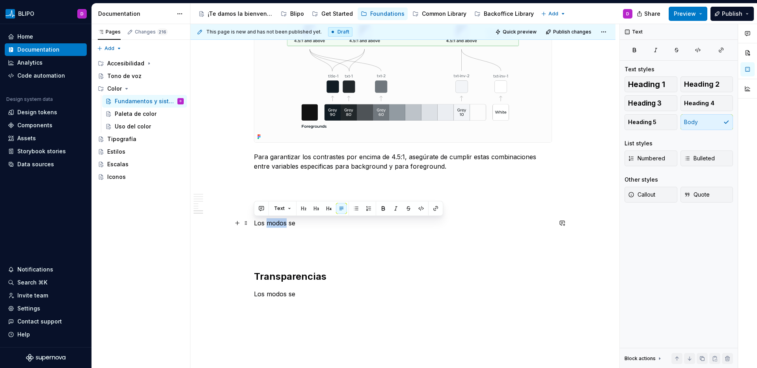
click at [282, 224] on p "Los modos se" at bounding box center [403, 222] width 298 height 9
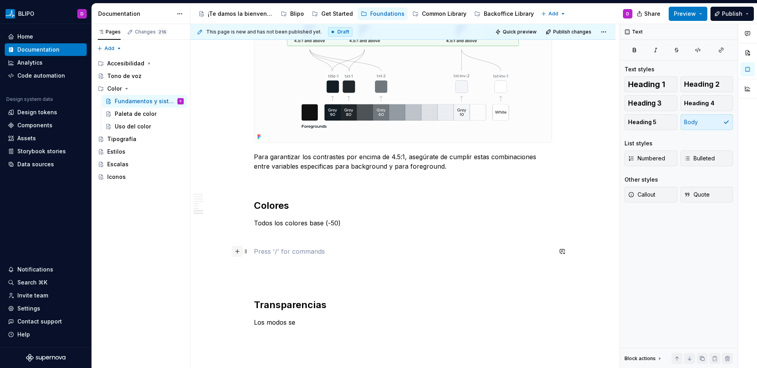
click at [238, 253] on button "button" at bounding box center [237, 251] width 11 height 11
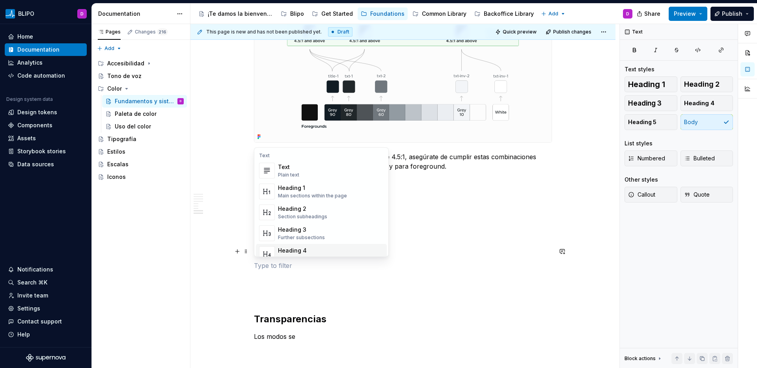
click at [298, 250] on div "Heading 4" at bounding box center [303, 251] width 51 height 8
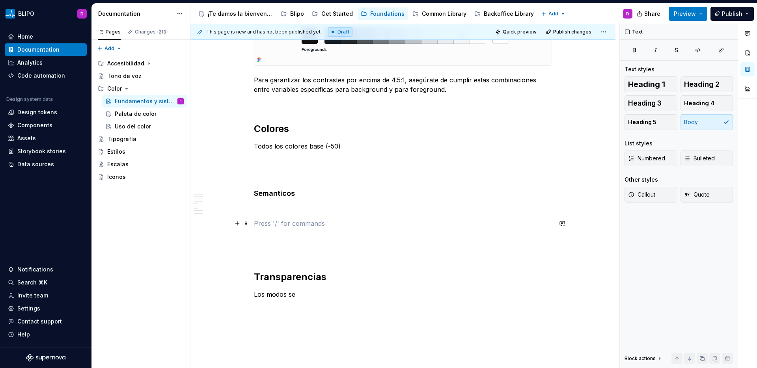
scroll to position [2557, 0]
click at [235, 225] on button "button" at bounding box center [237, 222] width 11 height 11
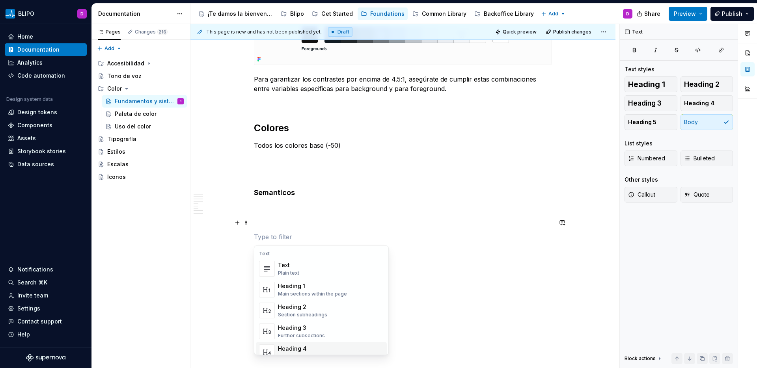
click at [292, 291] on div "Heading 4" at bounding box center [303, 349] width 51 height 8
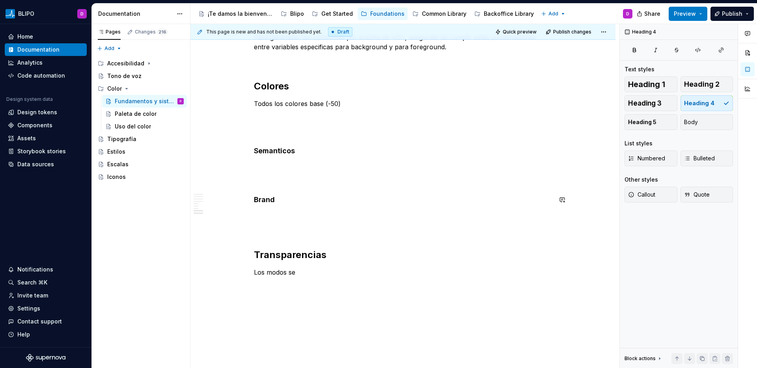
scroll to position [2611, 0]
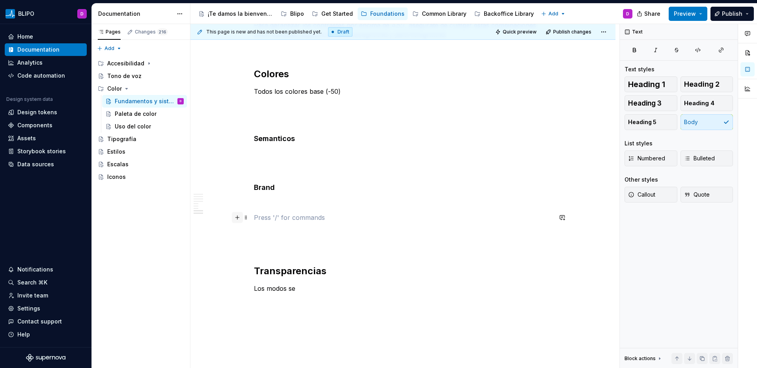
click at [239, 220] on button "button" at bounding box center [237, 217] width 11 height 11
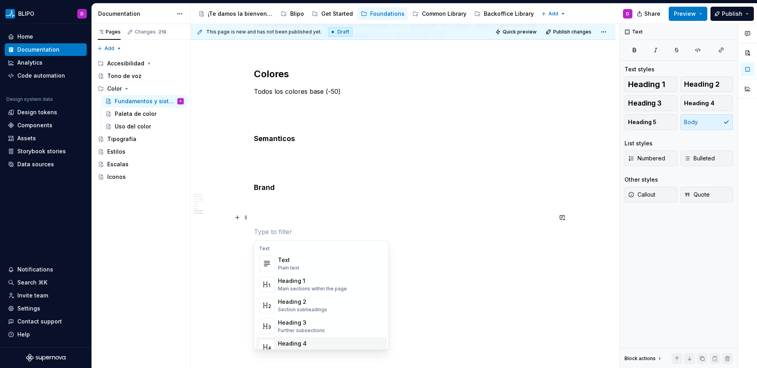
click at [298, 291] on div "Heading 4" at bounding box center [303, 344] width 51 height 8
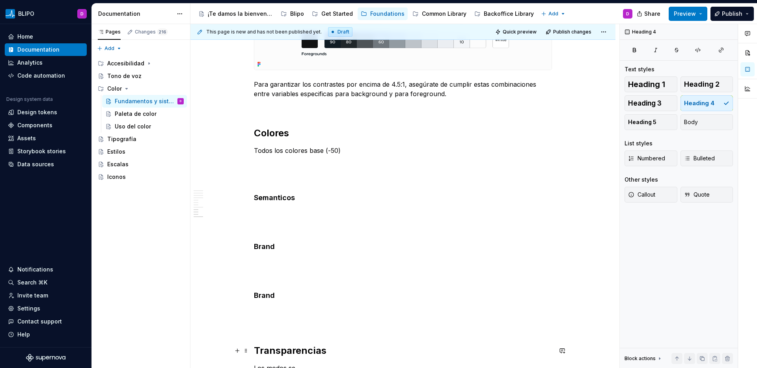
scroll to position [2526, 0]
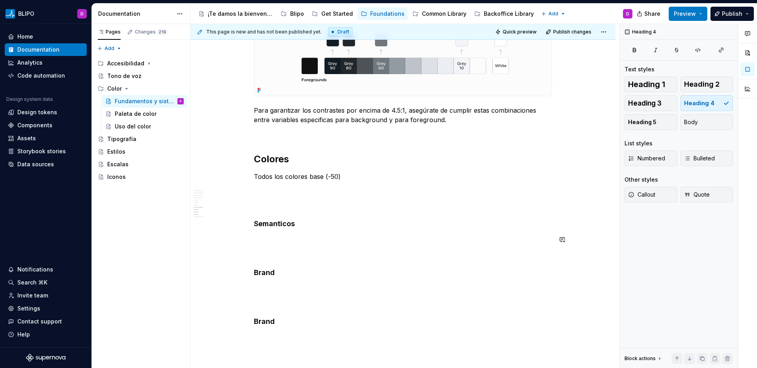
click at [238, 255] on button "button" at bounding box center [237, 253] width 11 height 11
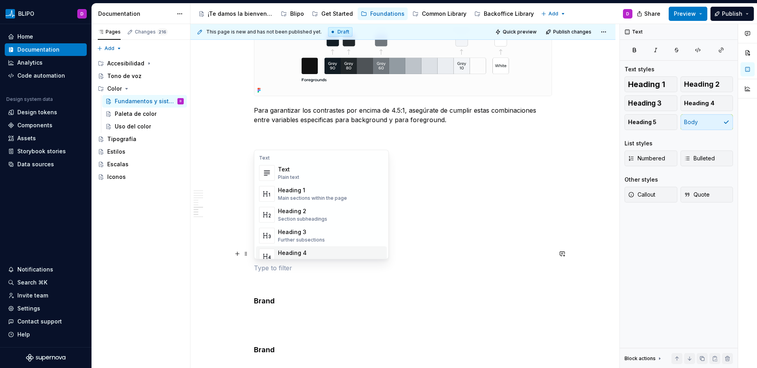
click at [294, 253] on div "Heading 4" at bounding box center [303, 253] width 51 height 8
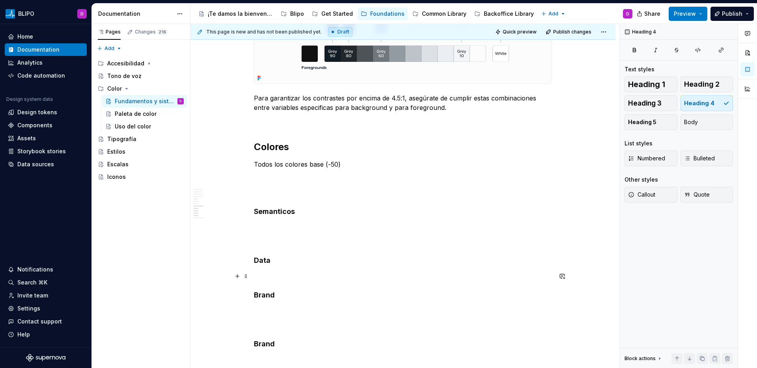
scroll to position [2545, 0]
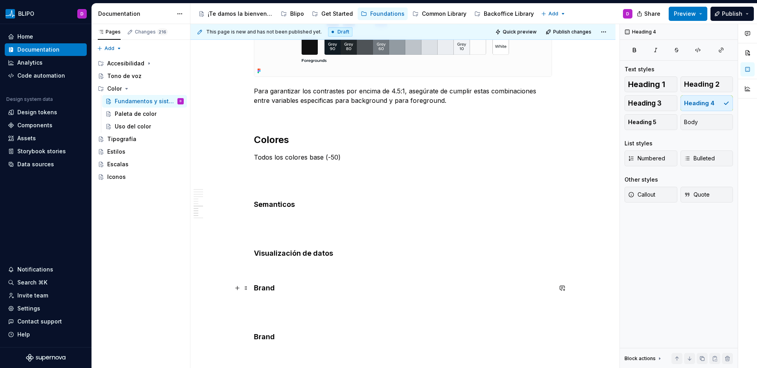
click at [266, 285] on h4 "Brand" at bounding box center [403, 287] width 298 height 9
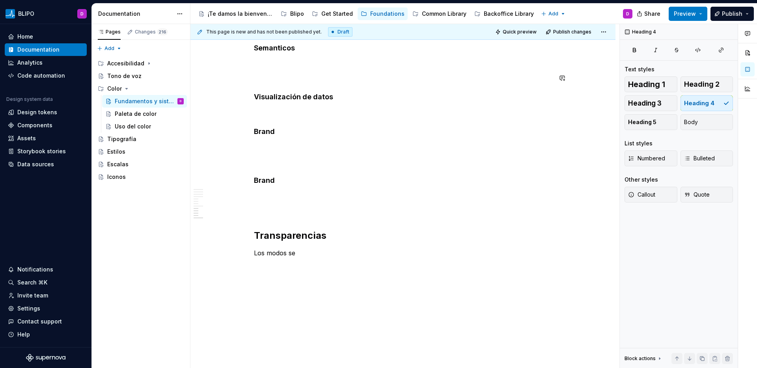
scroll to position [2651, 0]
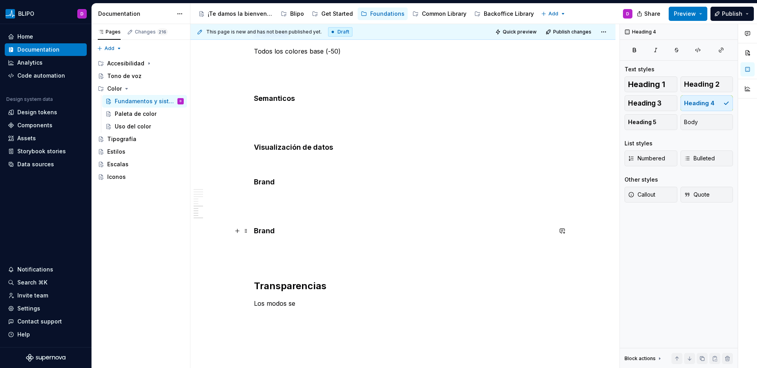
click at [275, 232] on h4 "Brand" at bounding box center [403, 230] width 298 height 9
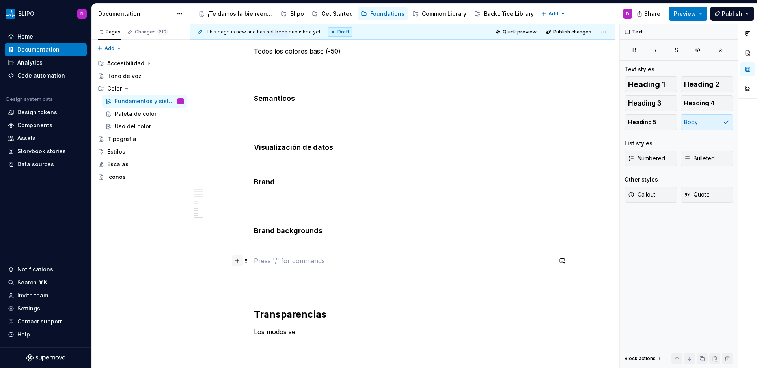
click at [238, 263] on button "button" at bounding box center [237, 260] width 11 height 11
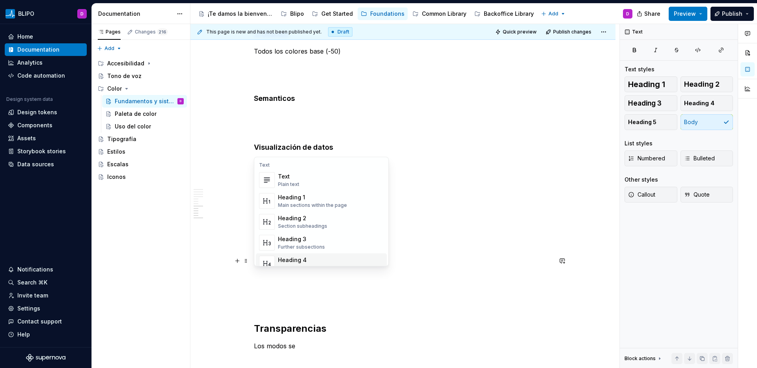
click at [287, 262] on div "Heading 4" at bounding box center [303, 260] width 51 height 8
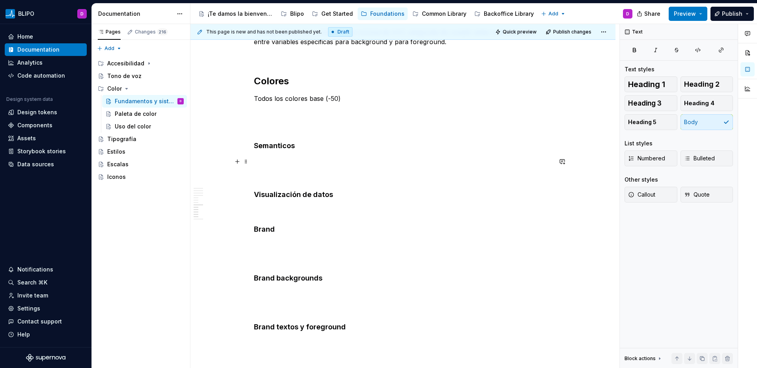
scroll to position [2795, 0]
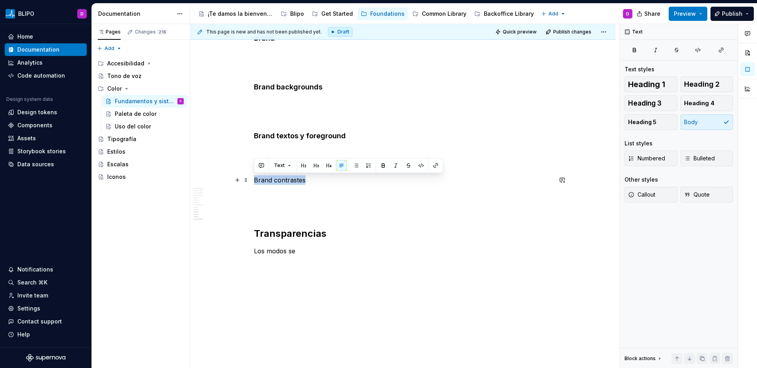
drag, startPoint x: 295, startPoint y: 181, endPoint x: 252, endPoint y: 184, distance: 43.1
click at [298, 179] on p "Contrastes en escala brand" at bounding box center [403, 179] width 298 height 9
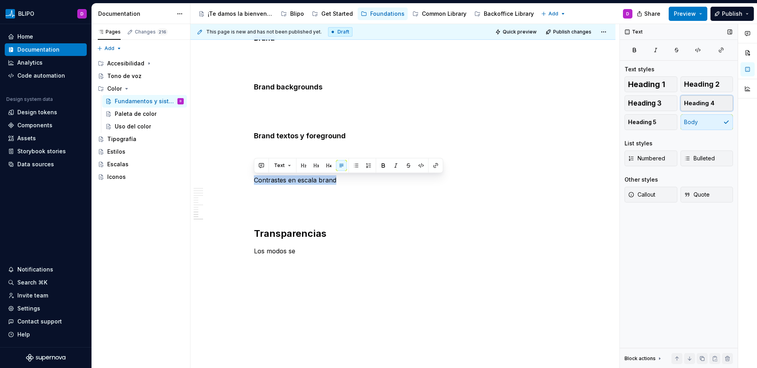
click at [596, 107] on span "Heading 4" at bounding box center [699, 103] width 30 height 8
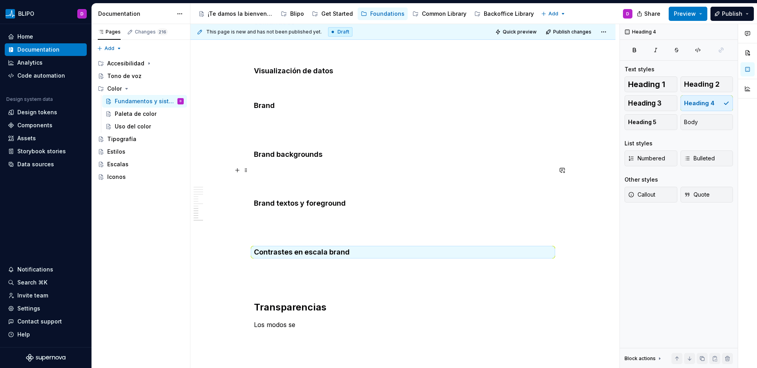
scroll to position [2727, 0]
click at [255, 155] on h4 "Brand backgrounds" at bounding box center [403, 154] width 298 height 9
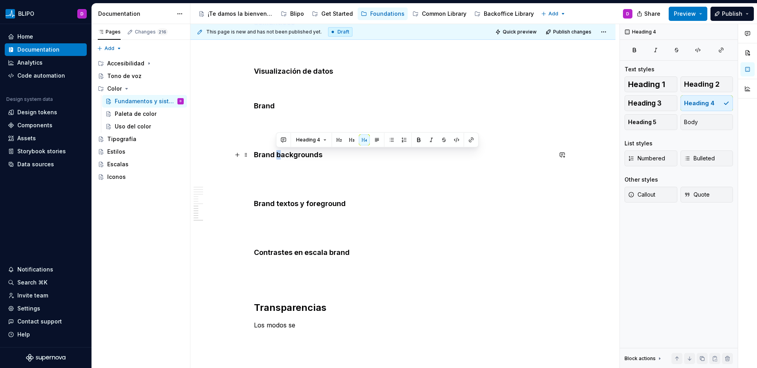
click at [276, 155] on h4 "Brand backgrounds" at bounding box center [403, 154] width 298 height 9
click at [274, 155] on h4 "Brand Backgrounds" at bounding box center [403, 154] width 298 height 9
drag, startPoint x: 276, startPoint y: 155, endPoint x: 250, endPoint y: 156, distance: 25.6
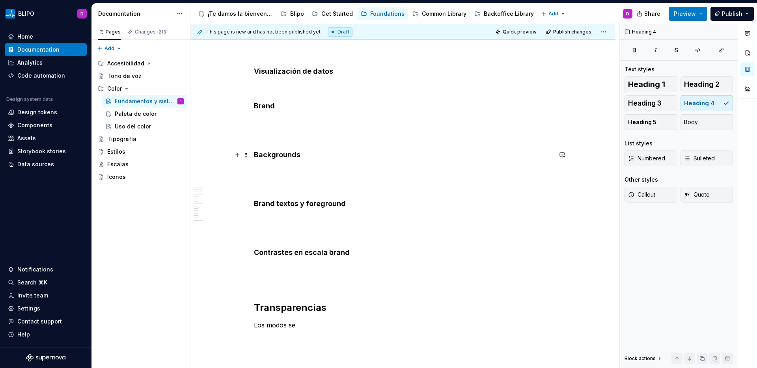
click at [301, 155] on h4 "Backgrounds" at bounding box center [403, 154] width 298 height 9
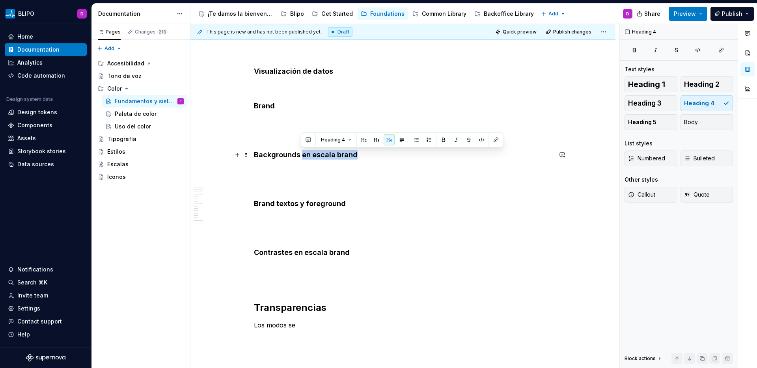
drag, startPoint x: 357, startPoint y: 156, endPoint x: 302, endPoint y: 157, distance: 55.2
click at [302, 157] on h4 "Backgrounds en escala brand" at bounding box center [403, 154] width 298 height 9
copy h4 "en escala brand"
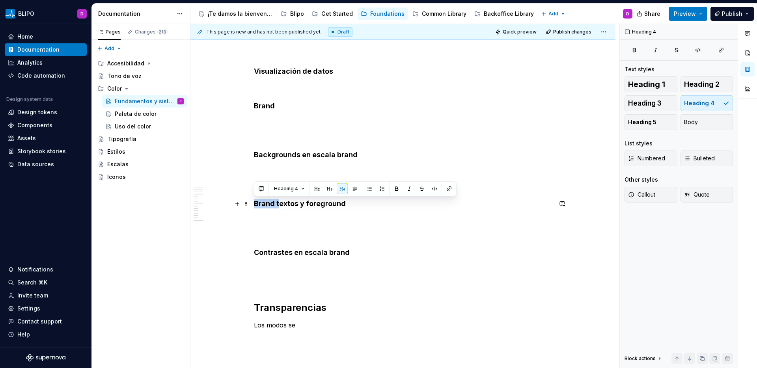
drag, startPoint x: 279, startPoint y: 205, endPoint x: 253, endPoint y: 204, distance: 26.0
click at [254, 204] on h4 "Brand textos y foreground" at bounding box center [403, 203] width 298 height 9
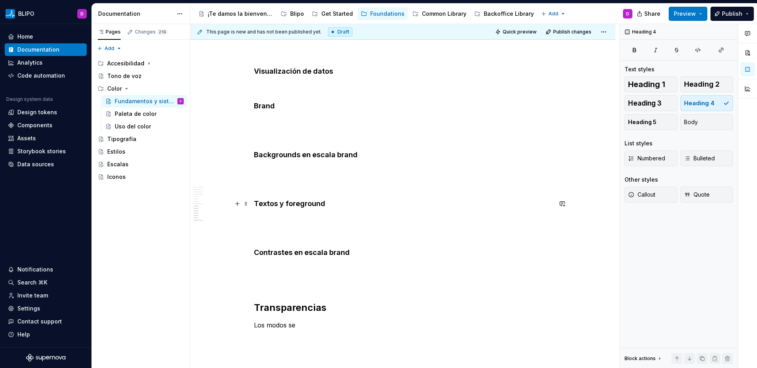
click at [331, 202] on h4 "Textos y foreground" at bounding box center [403, 203] width 298 height 9
click at [371, 218] on p at bounding box center [403, 219] width 298 height 9
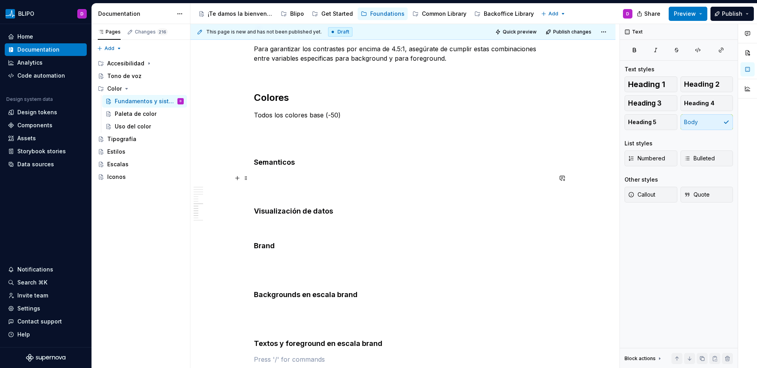
scroll to position [2585, 0]
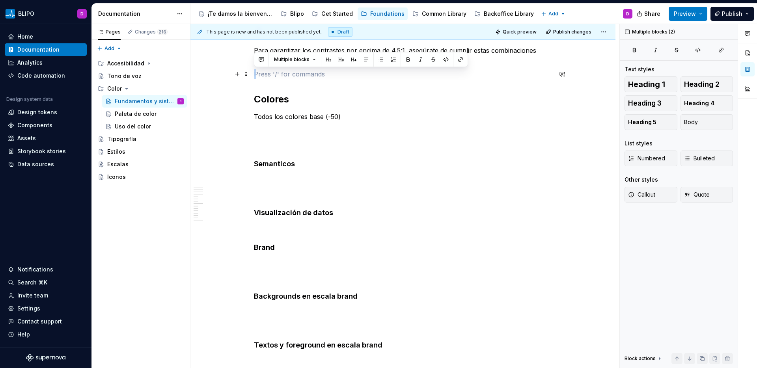
click at [320, 77] on p at bounding box center [403, 73] width 298 height 9
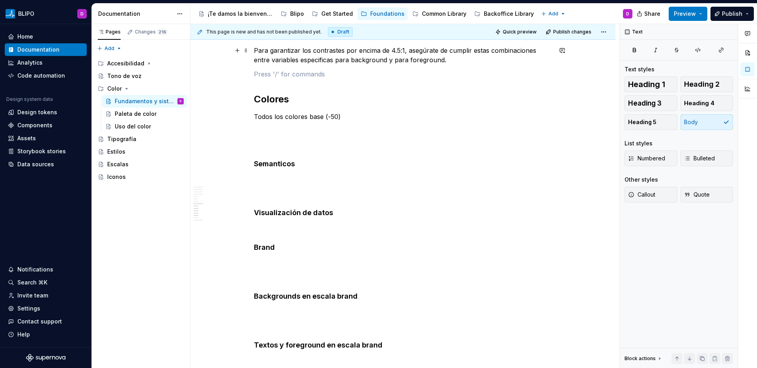
click at [314, 59] on p "Para garantizar los contrastes por encima de 4.5:1, asegúrate de cumplir estas …" at bounding box center [403, 55] width 298 height 19
click at [322, 61] on p "Para garantizar los contrastes por encima de 4.5:1, asegúrate de cumplir estas …" at bounding box center [403, 55] width 298 height 19
click at [319, 62] on p "Para garantizar los contrastes por encima de 4.5:1, asegúrate de cumplir estas …" at bounding box center [403, 55] width 298 height 19
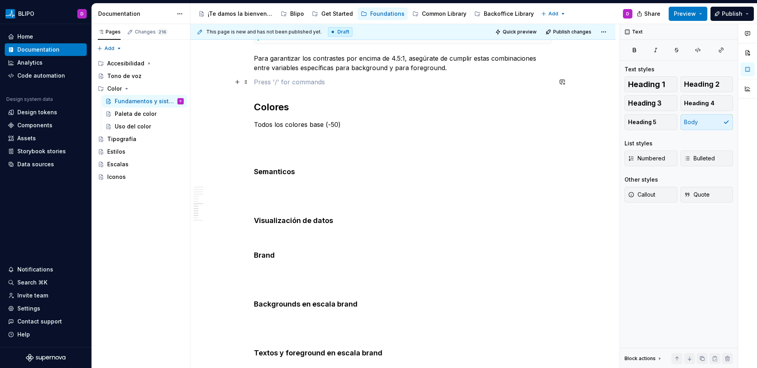
click at [326, 80] on p at bounding box center [403, 81] width 298 height 9
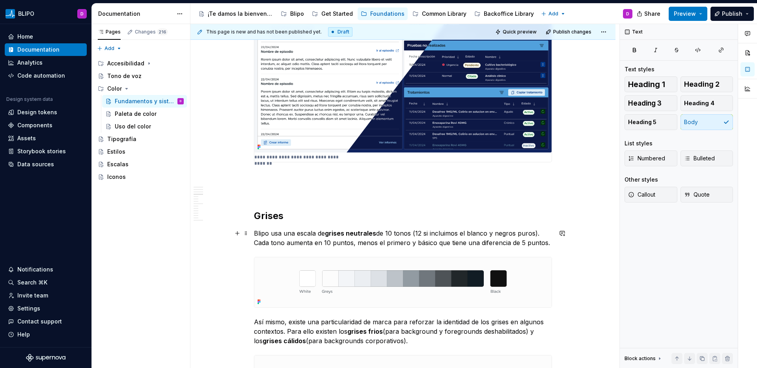
scroll to position [1558, 0]
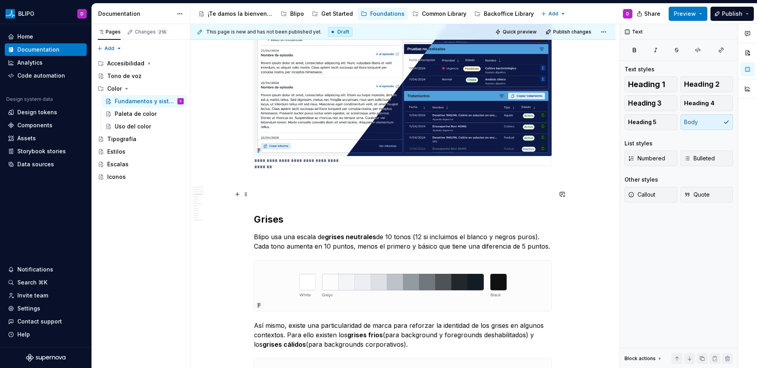
click at [261, 184] on p at bounding box center [403, 179] width 298 height 9
click at [261, 207] on div "La vocación escalable y multi-marca de Blipo como sistema de diseño provoca que…" at bounding box center [403, 47] width 298 height 2903
click at [262, 197] on p at bounding box center [403, 194] width 298 height 9
click at [261, 205] on div "La vocación escalable y multi-marca de Blipo como sistema de diseño provoca que…" at bounding box center [403, 47] width 298 height 2903
click at [262, 185] on div "La vocación escalable y multi-marca de Blipo como sistema de diseño provoca que…" at bounding box center [403, 47] width 298 height 2903
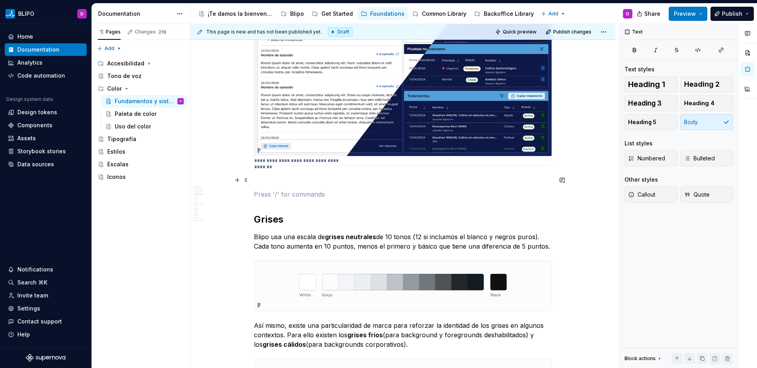
click at [265, 177] on p at bounding box center [403, 179] width 298 height 9
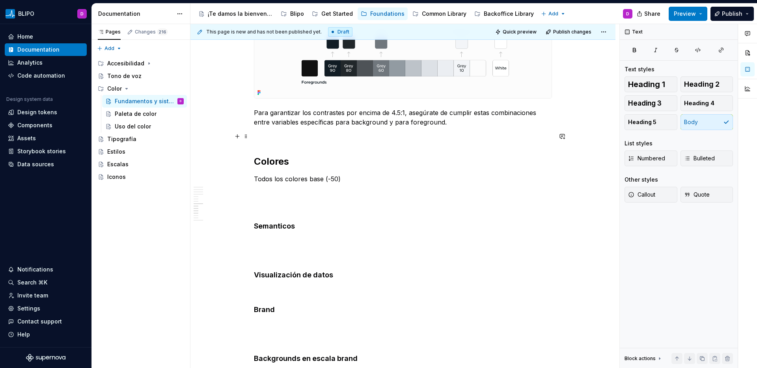
scroll to position [2519, 0]
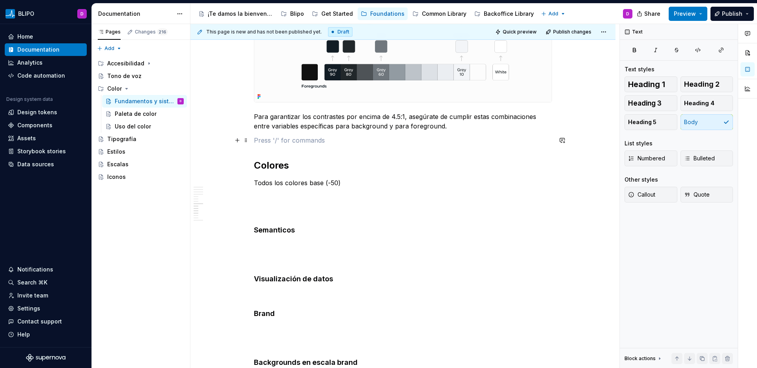
click at [257, 144] on p at bounding box center [403, 140] width 298 height 9
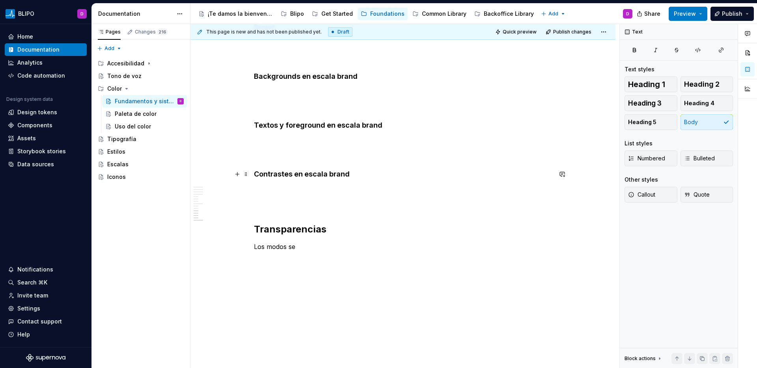
scroll to position [2822, 0]
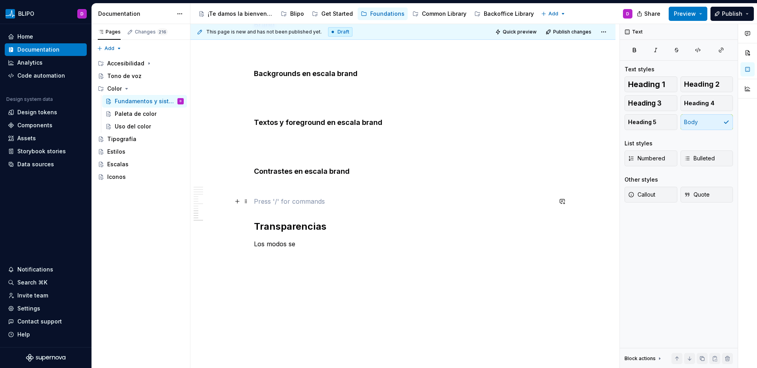
click at [267, 206] on p at bounding box center [403, 201] width 298 height 9
click at [259, 188] on p at bounding box center [403, 187] width 298 height 9
click at [260, 206] on p at bounding box center [403, 201] width 298 height 9
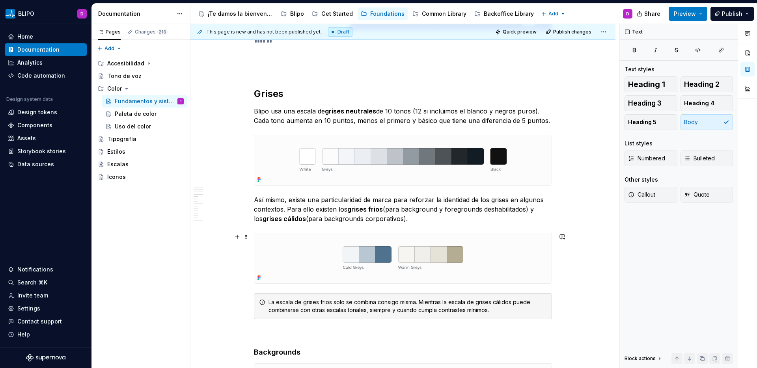
scroll to position [1620, 0]
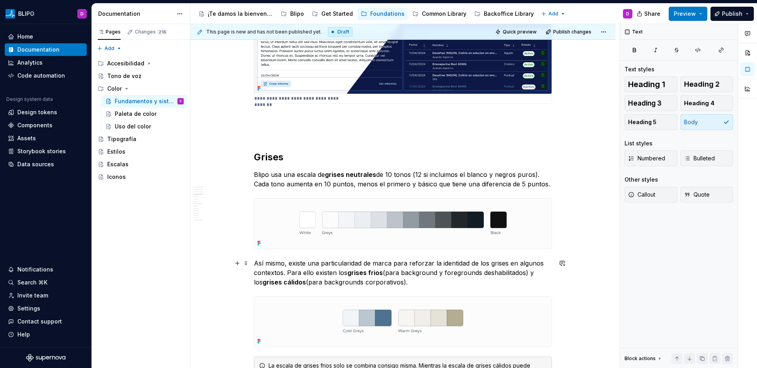
click at [386, 275] on p "Así mismo, existe una particularidad de marca para reforzar la identidad de los…" at bounding box center [403, 273] width 298 height 28
click at [420, 284] on p "Así mismo, existe una particularidad de marca para reforzar la identidad de los…" at bounding box center [403, 273] width 298 height 28
click at [485, 283] on p "Así mismo, existe una particularidad de marca para reforzar la identidad de los…" at bounding box center [403, 273] width 298 height 28
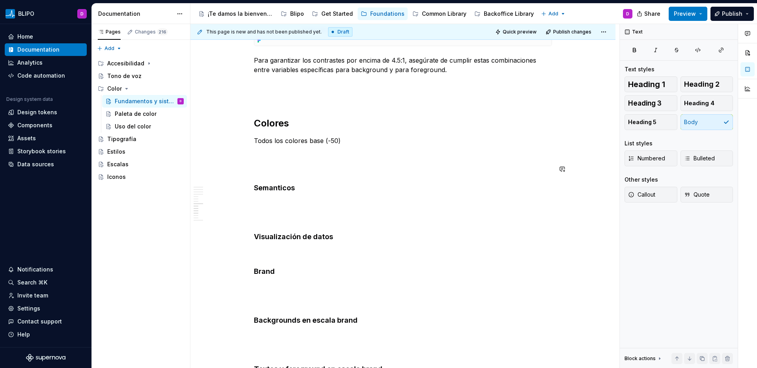
scroll to position [2578, 0]
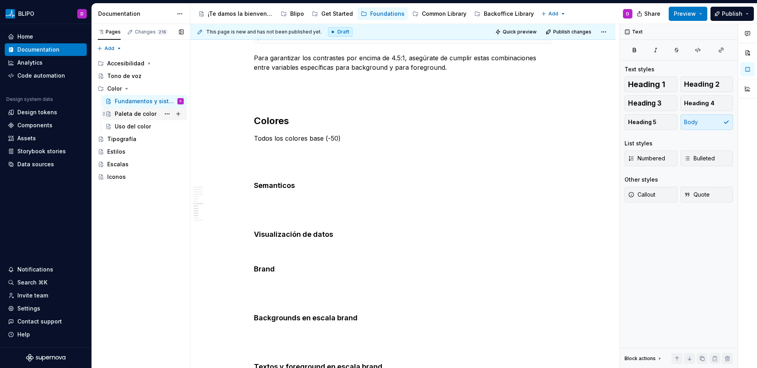
click at [140, 115] on div "Paleta de color" at bounding box center [136, 114] width 42 height 8
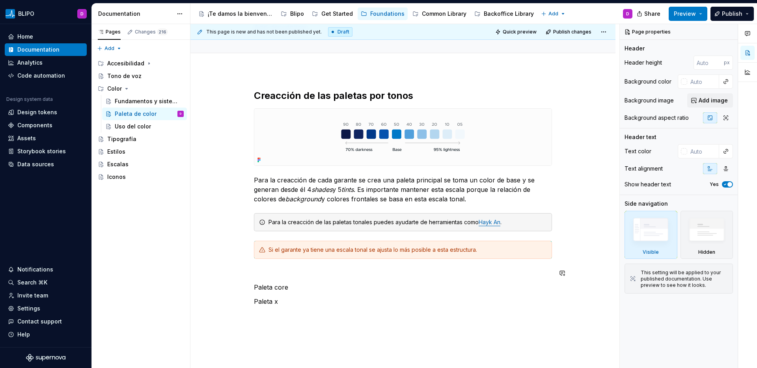
scroll to position [41, 0]
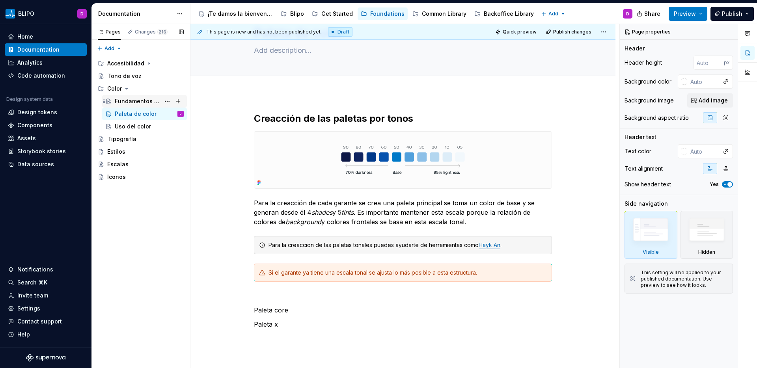
click at [141, 102] on div "Fundamentos y sistema" at bounding box center [137, 101] width 45 height 8
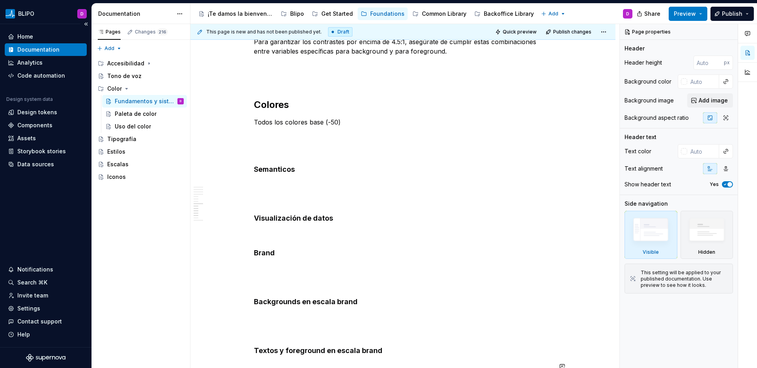
scroll to position [2593, 0]
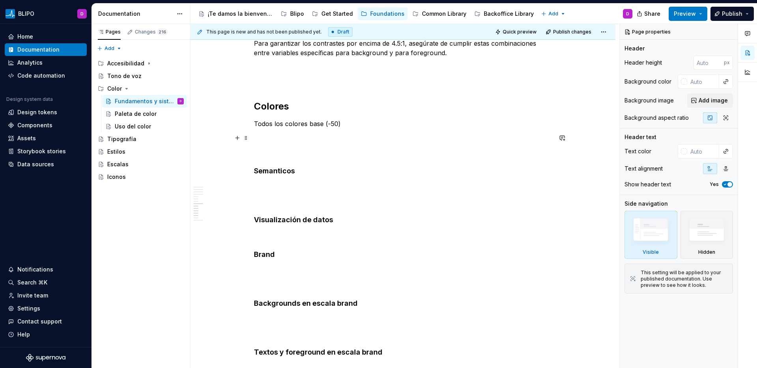
type textarea "*"
click at [267, 136] on p at bounding box center [403, 137] width 298 height 9
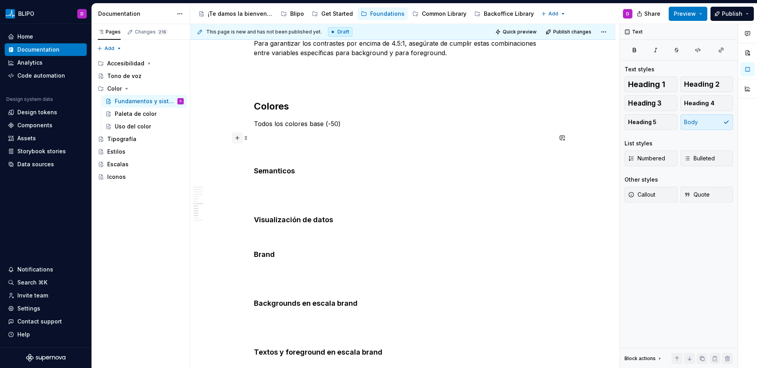
click at [238, 139] on button "button" at bounding box center [237, 137] width 11 height 11
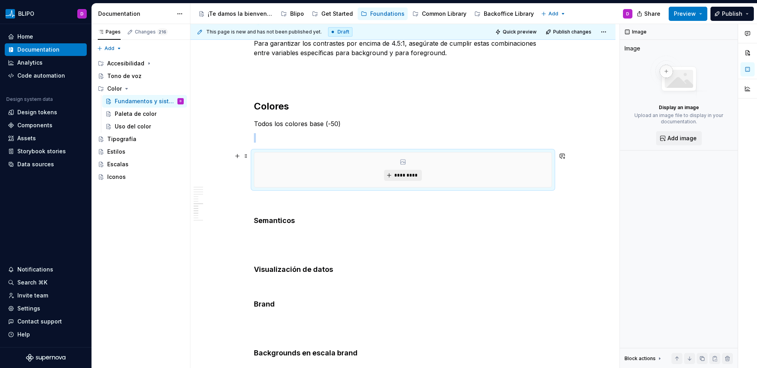
click at [404, 177] on span "*********" at bounding box center [406, 175] width 24 height 6
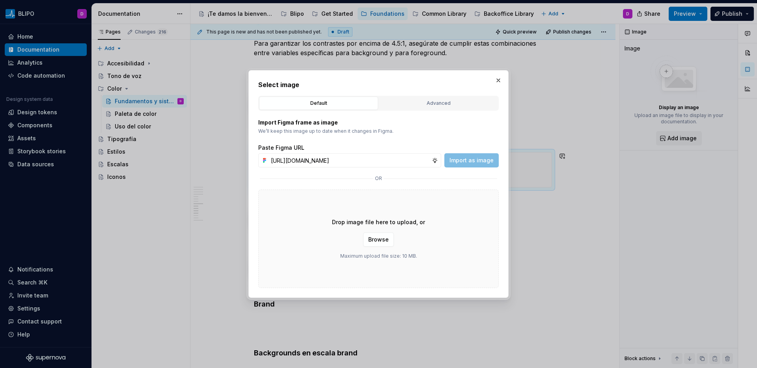
scroll to position [0, 167]
type input "[URL][DOMAIN_NAME]"
click at [480, 160] on span "Import as image" at bounding box center [471, 160] width 44 height 8
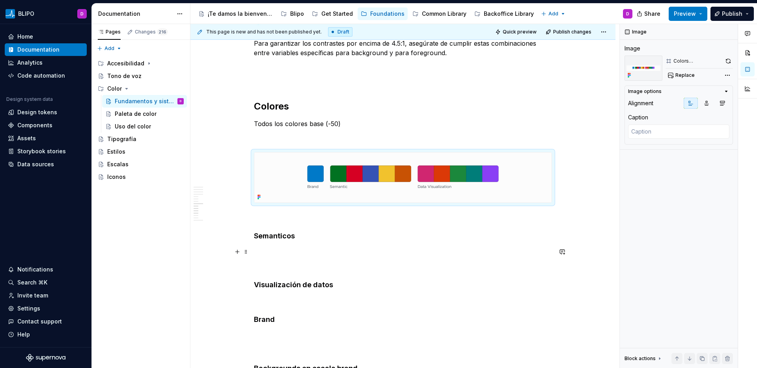
click at [263, 251] on p at bounding box center [403, 251] width 298 height 9
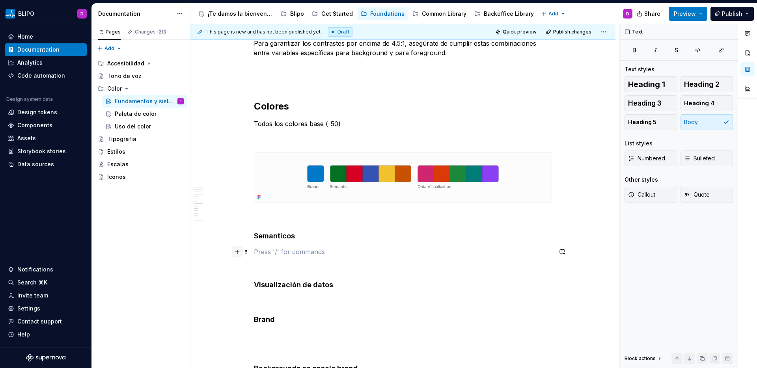
click at [238, 252] on button "button" at bounding box center [237, 251] width 11 height 11
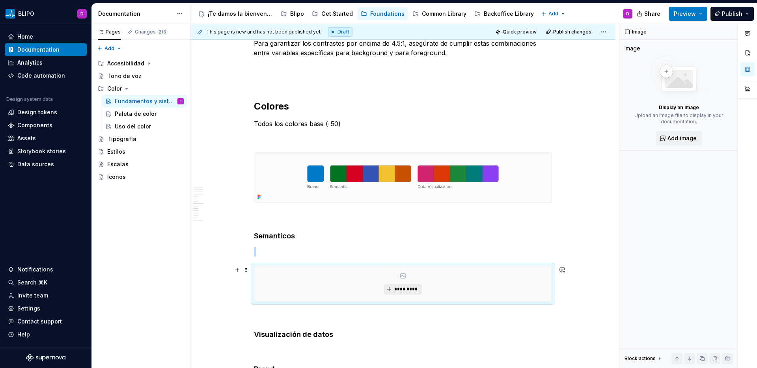
click at [415, 286] on span "*********" at bounding box center [406, 289] width 24 height 6
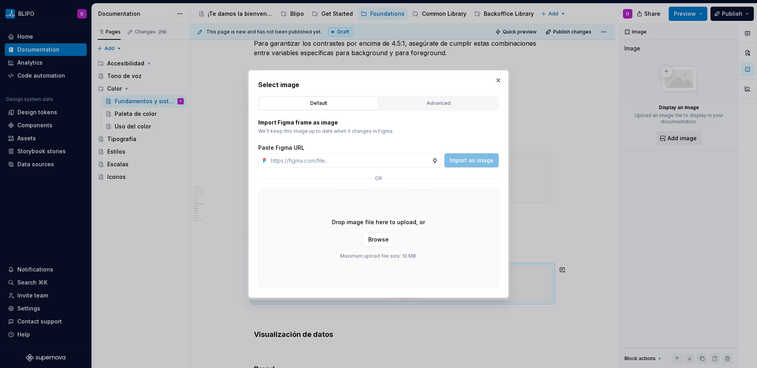
type textarea "*"
type input "[URL][DOMAIN_NAME]"
type textarea "*"
type input "[URL][DOMAIN_NAME]"
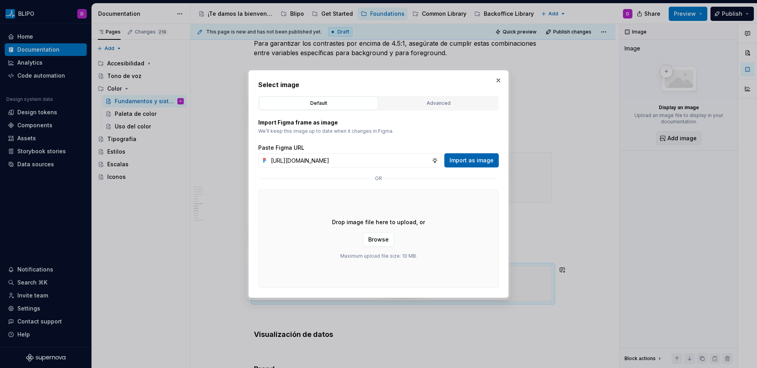
scroll to position [0, 0]
click at [470, 162] on span "Import as image" at bounding box center [471, 160] width 44 height 8
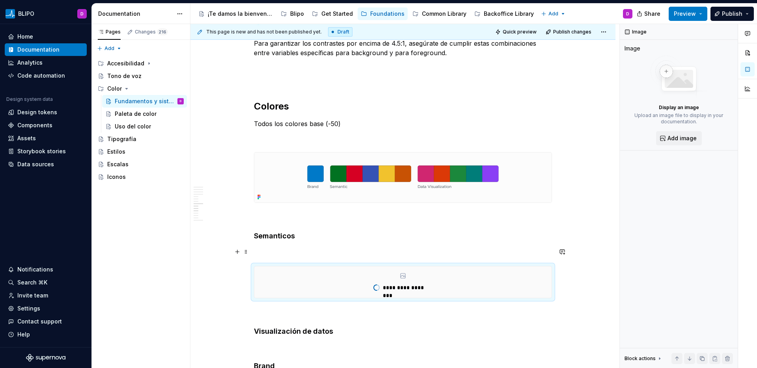
click at [317, 253] on p at bounding box center [403, 251] width 298 height 9
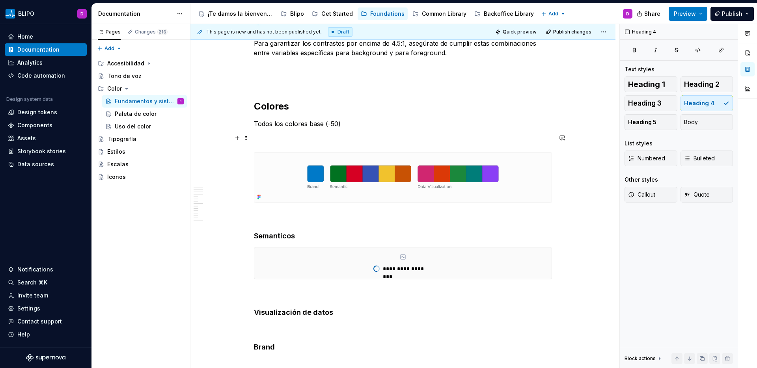
click at [289, 142] on p at bounding box center [403, 137] width 298 height 9
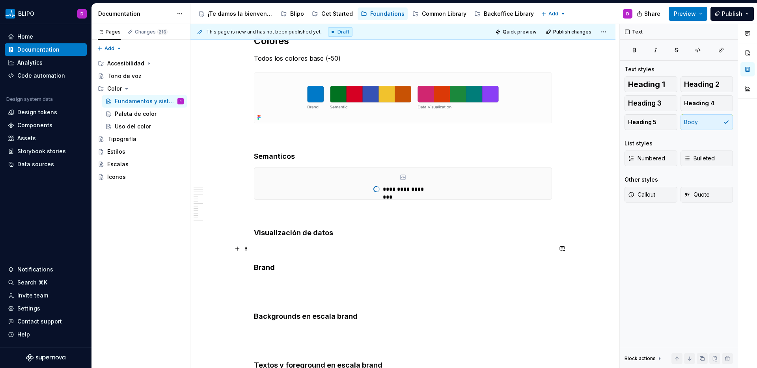
scroll to position [2658, 0]
click at [272, 245] on p at bounding box center [403, 248] width 298 height 9
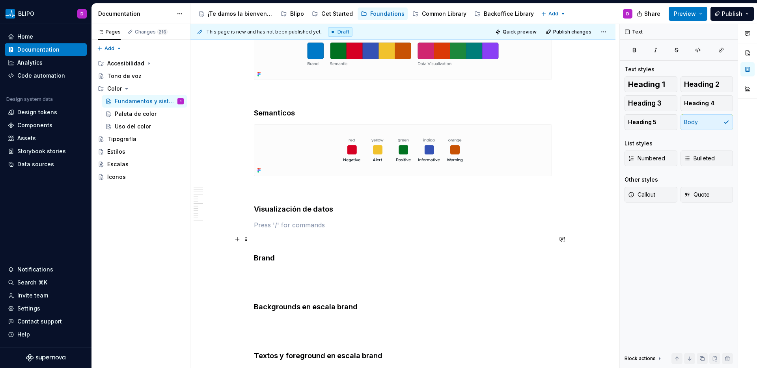
scroll to position [2710, 0]
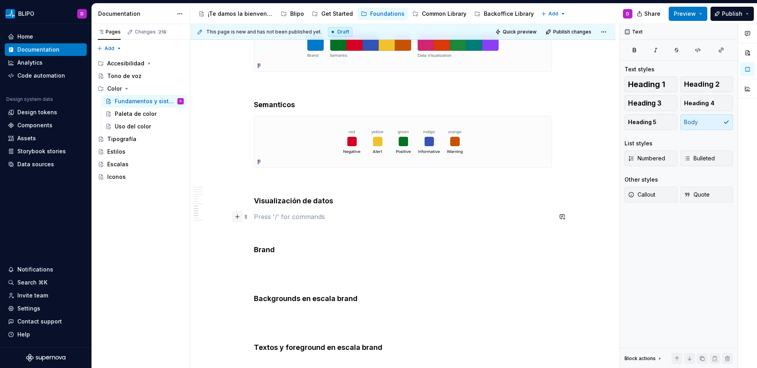
click at [237, 217] on button "button" at bounding box center [237, 216] width 11 height 11
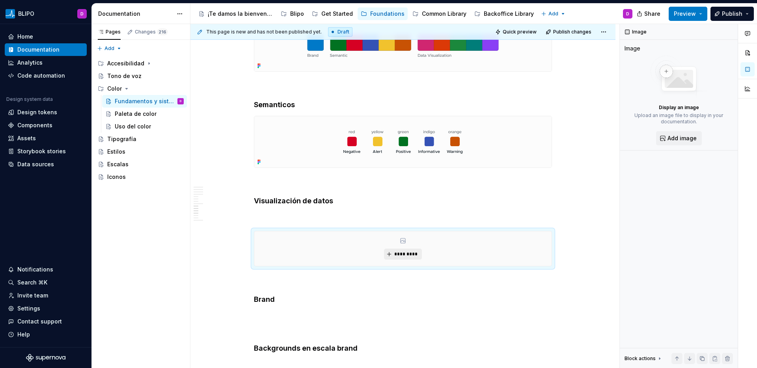
click at [408, 254] on span "*********" at bounding box center [406, 254] width 24 height 6
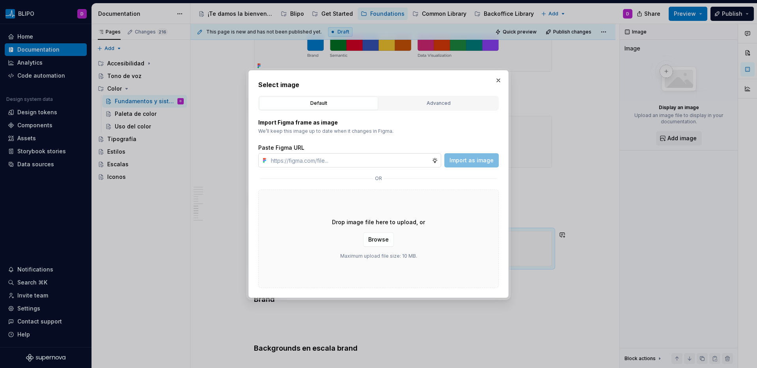
click at [368, 163] on input "text" at bounding box center [350, 160] width 164 height 14
paste input "[URL][DOMAIN_NAME]"
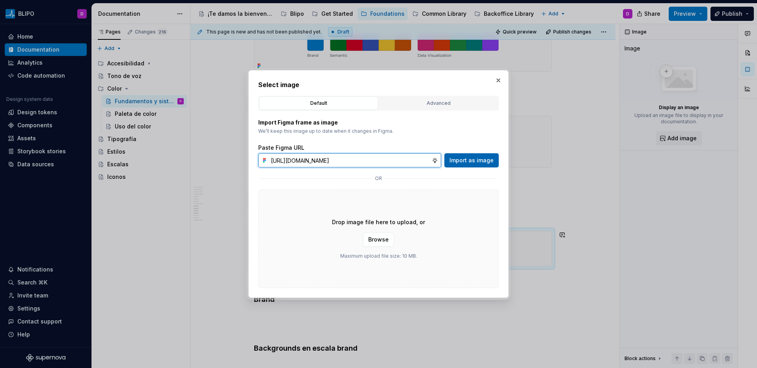
type input "[URL][DOMAIN_NAME]"
click at [490, 160] on span "Import as image" at bounding box center [471, 160] width 44 height 8
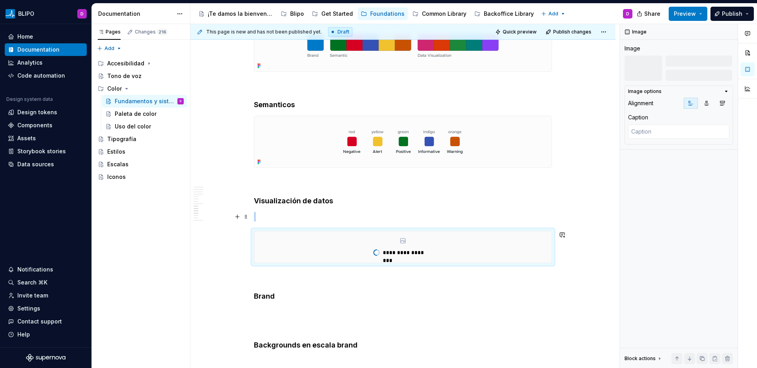
click at [305, 216] on p at bounding box center [403, 216] width 298 height 9
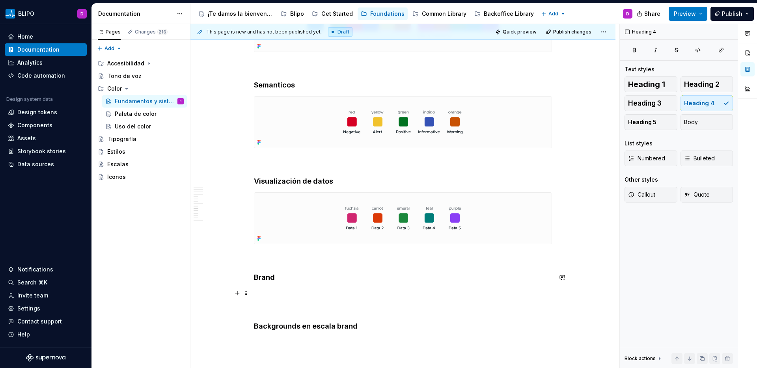
scroll to position [2731, 0]
click at [147, 116] on div "Paleta de color" at bounding box center [136, 114] width 42 height 8
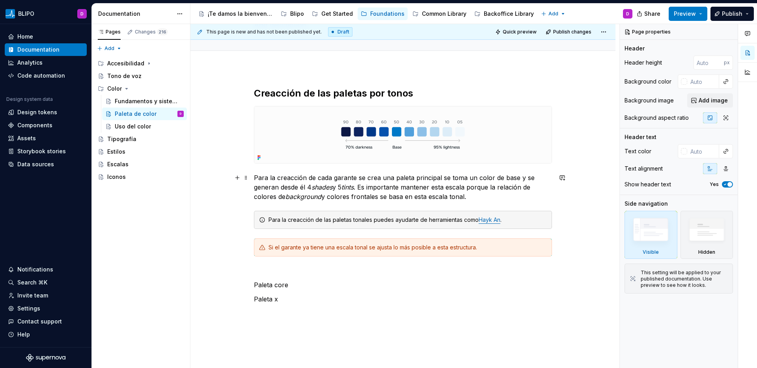
scroll to position [122, 0]
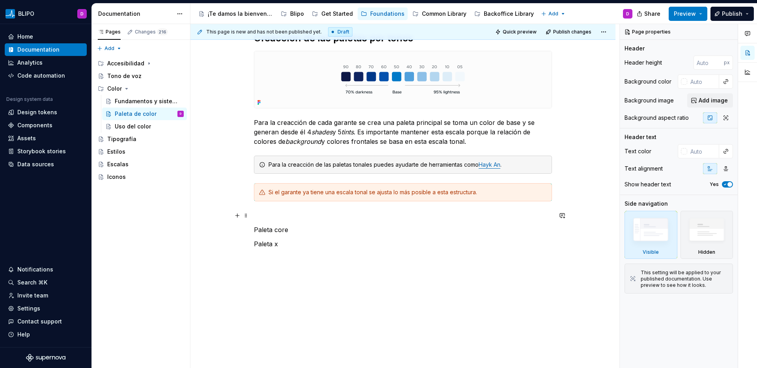
type textarea "*"
click at [274, 215] on p at bounding box center [403, 215] width 298 height 9
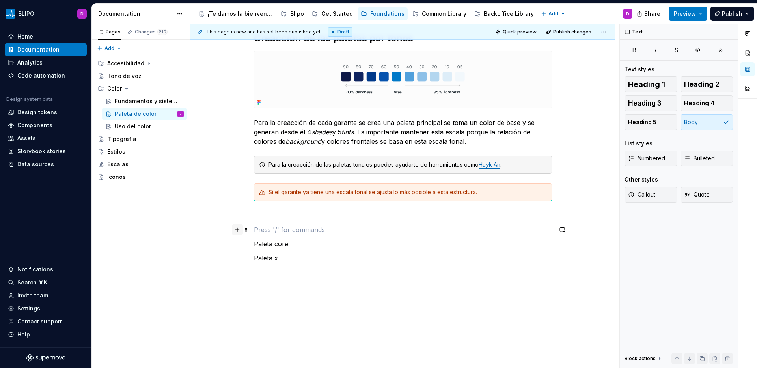
click at [239, 231] on button "button" at bounding box center [237, 229] width 11 height 11
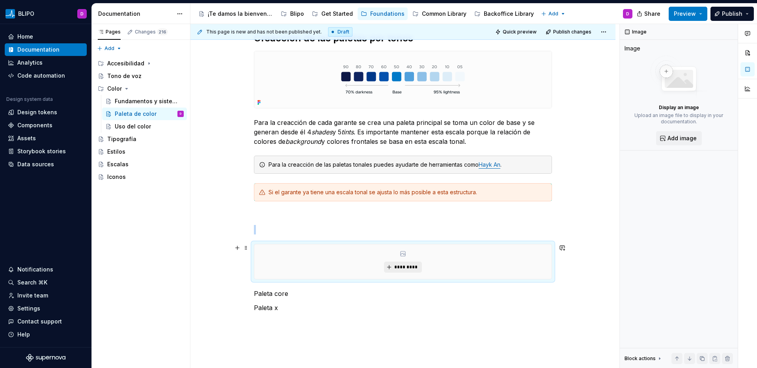
click at [414, 268] on span "*********" at bounding box center [406, 267] width 24 height 6
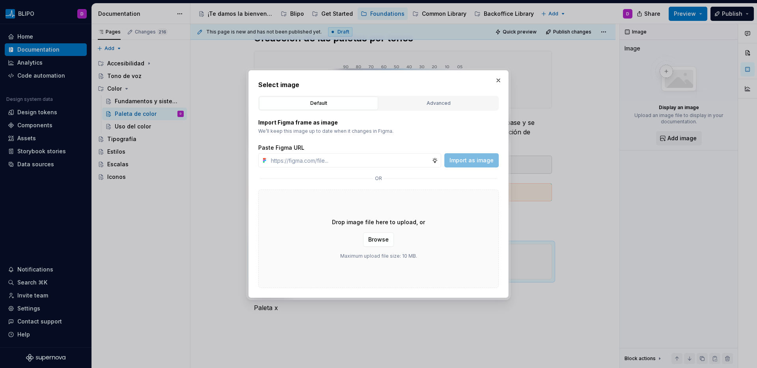
type textarea "*"
paste input "[URL][DOMAIN_NAME]"
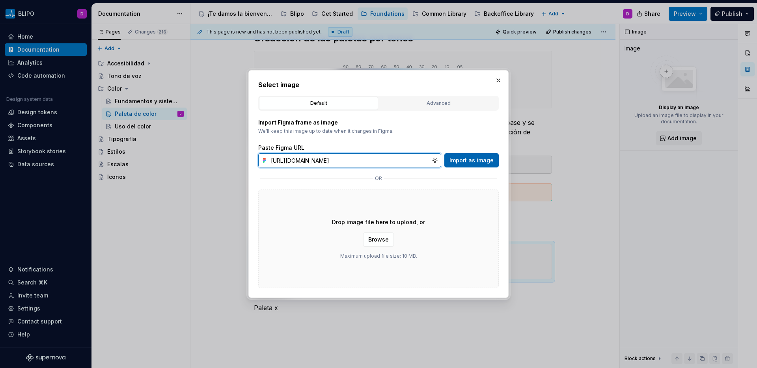
type input "[URL][DOMAIN_NAME]"
click at [467, 158] on span "Import as image" at bounding box center [471, 160] width 44 height 8
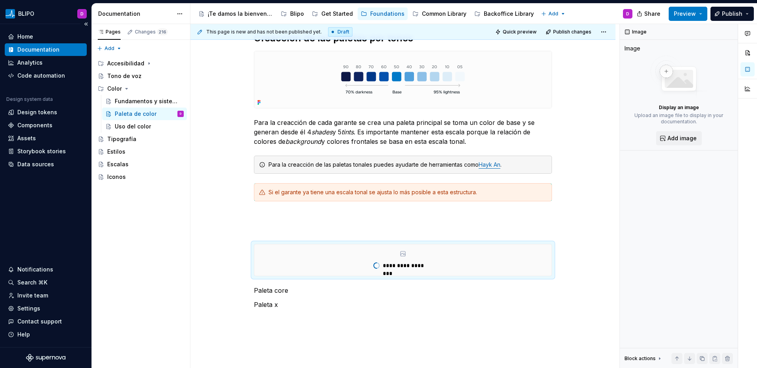
type textarea "*"
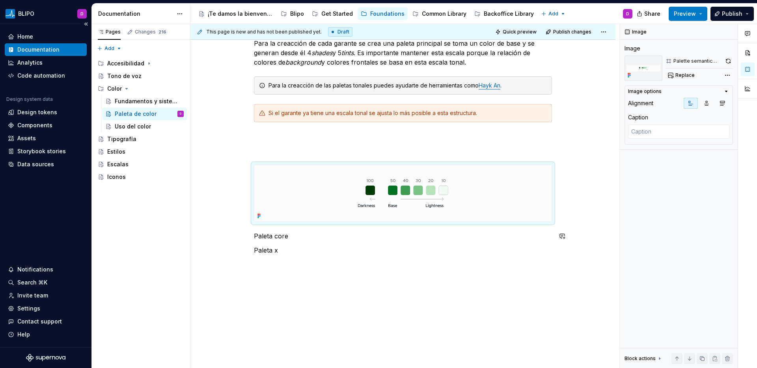
scroll to position [207, 0]
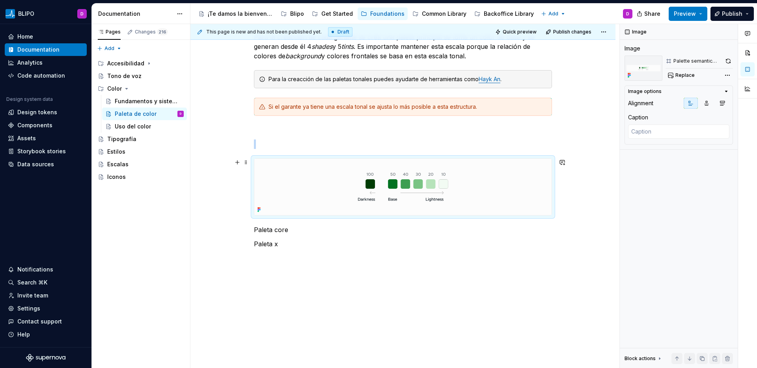
click at [564, 209] on div "Creacción de las paletas por tonos Para la creacción de cada garante se crea un…" at bounding box center [402, 147] width 425 height 441
click at [237, 229] on button "button" at bounding box center [237, 229] width 11 height 11
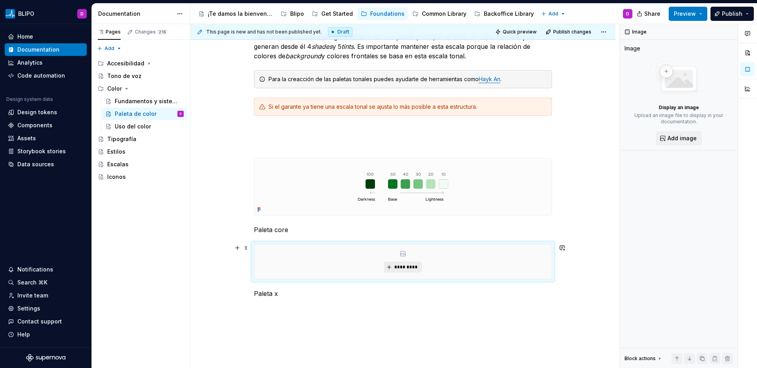
click at [406, 270] on span "*********" at bounding box center [406, 267] width 24 height 6
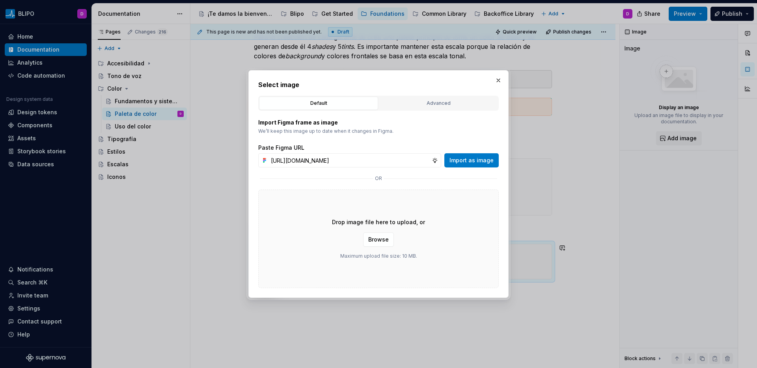
scroll to position [0, 168]
type input "[URL][DOMAIN_NAME]"
click at [464, 162] on span "Import as image" at bounding box center [471, 160] width 44 height 8
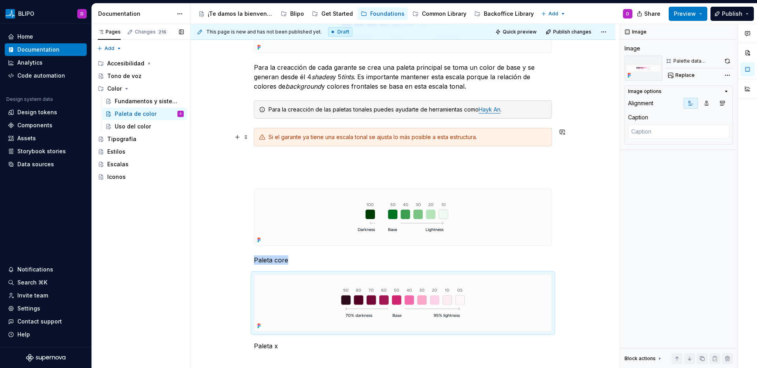
scroll to position [177, 0]
click at [132, 102] on div "Fundamentos y sistema" at bounding box center [137, 101] width 45 height 8
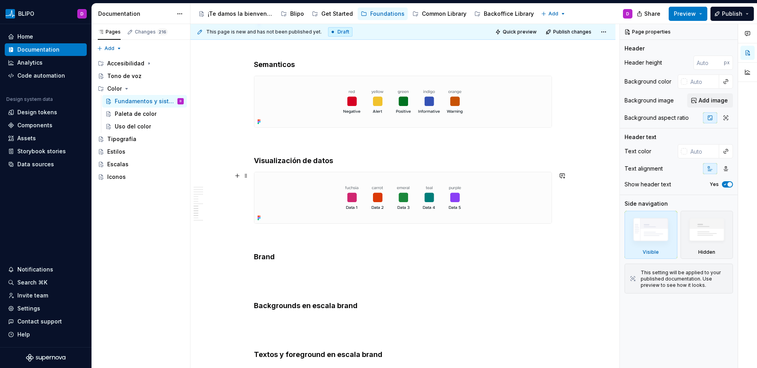
scroll to position [2878, 0]
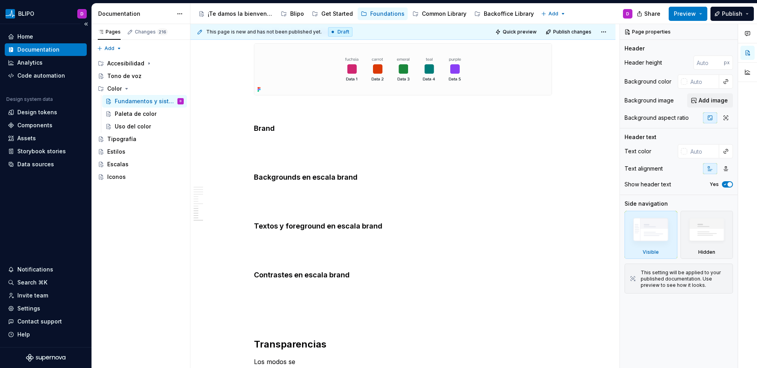
type textarea "*"
